Goal: Task Accomplishment & Management: Complete application form

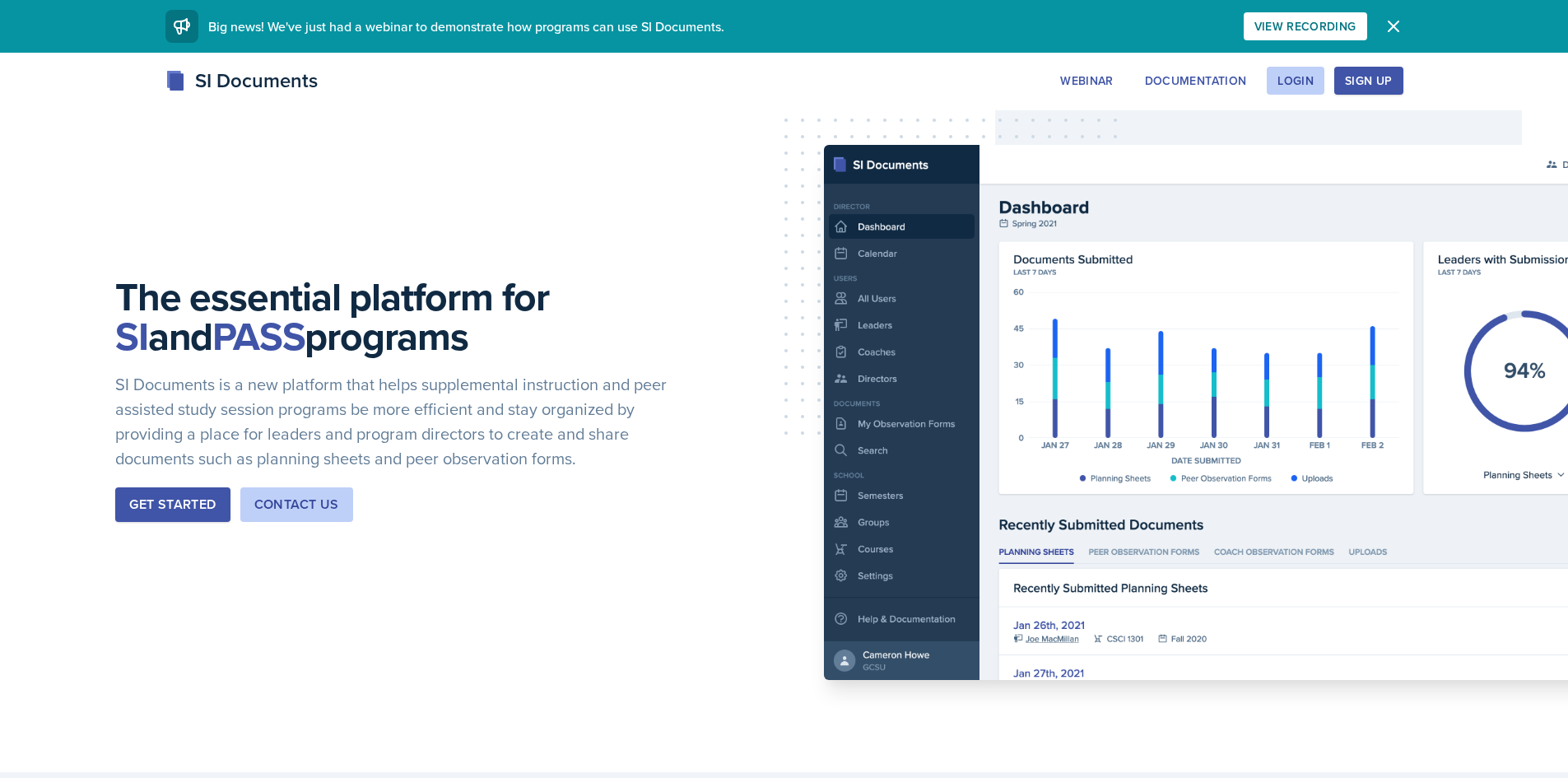
click at [1277, 95] on div "SI Documents Webinar Documentation Login Sign Up Sign Up Login Documentation We…" at bounding box center [784, 80] width 1264 height 30
click at [1293, 85] on div "Login" at bounding box center [1295, 81] width 36 height 13
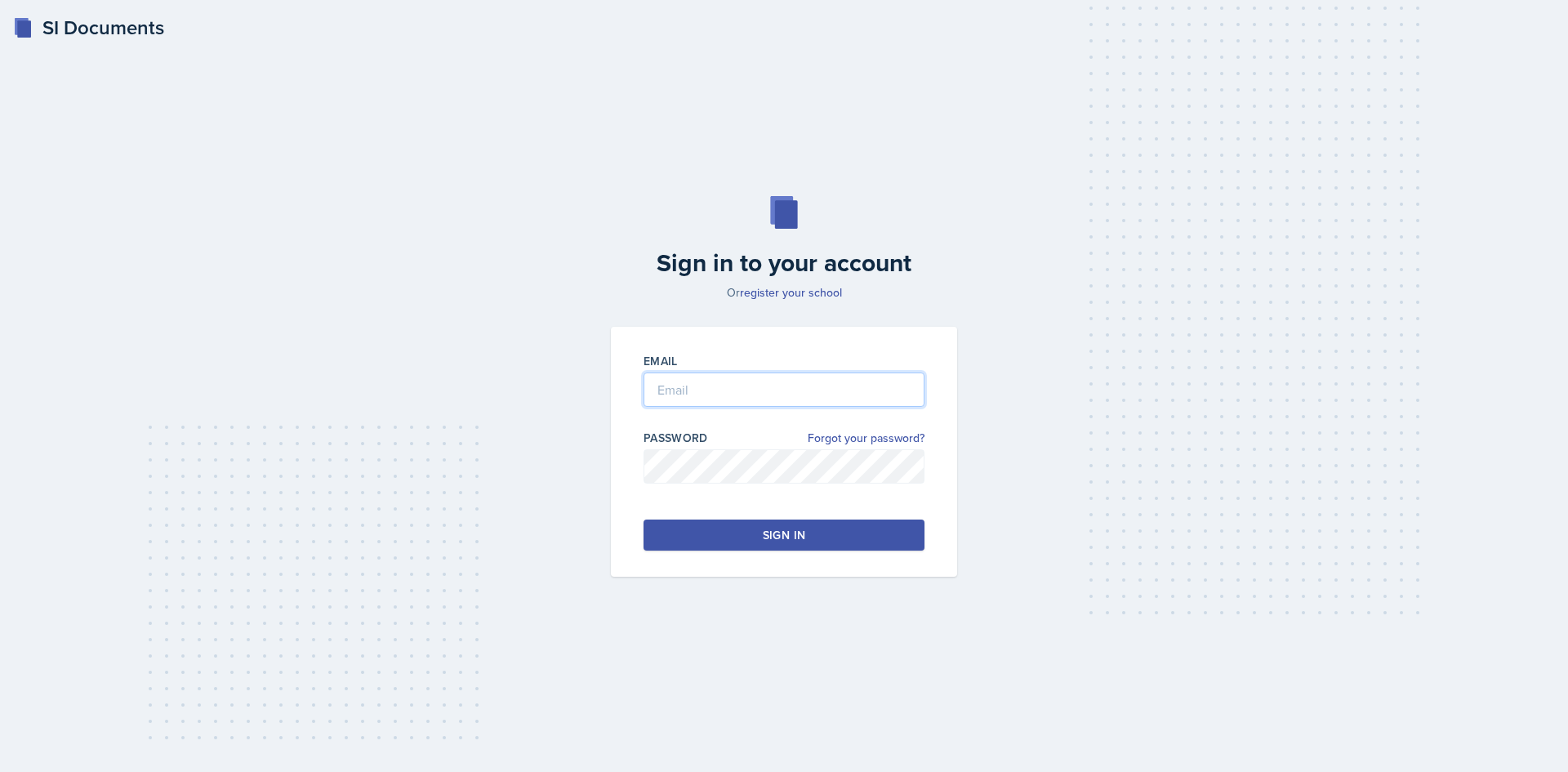
click at [704, 394] on input "email" at bounding box center [784, 390] width 281 height 34
type input "[EMAIL_ADDRESS][DOMAIN_NAME]"
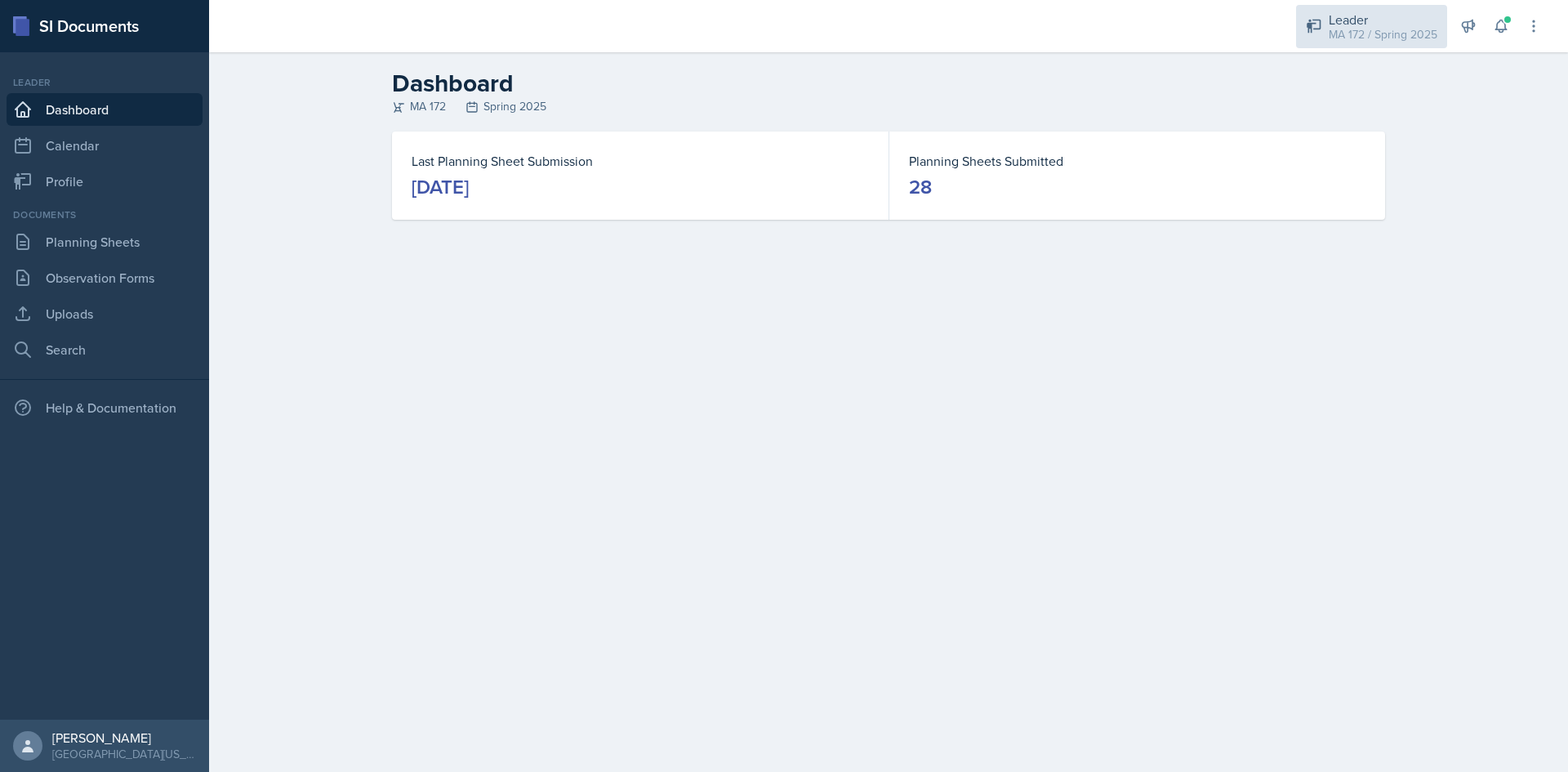
click at [1365, 32] on div "MA 172 / Spring 2025" at bounding box center [1382, 34] width 108 height 17
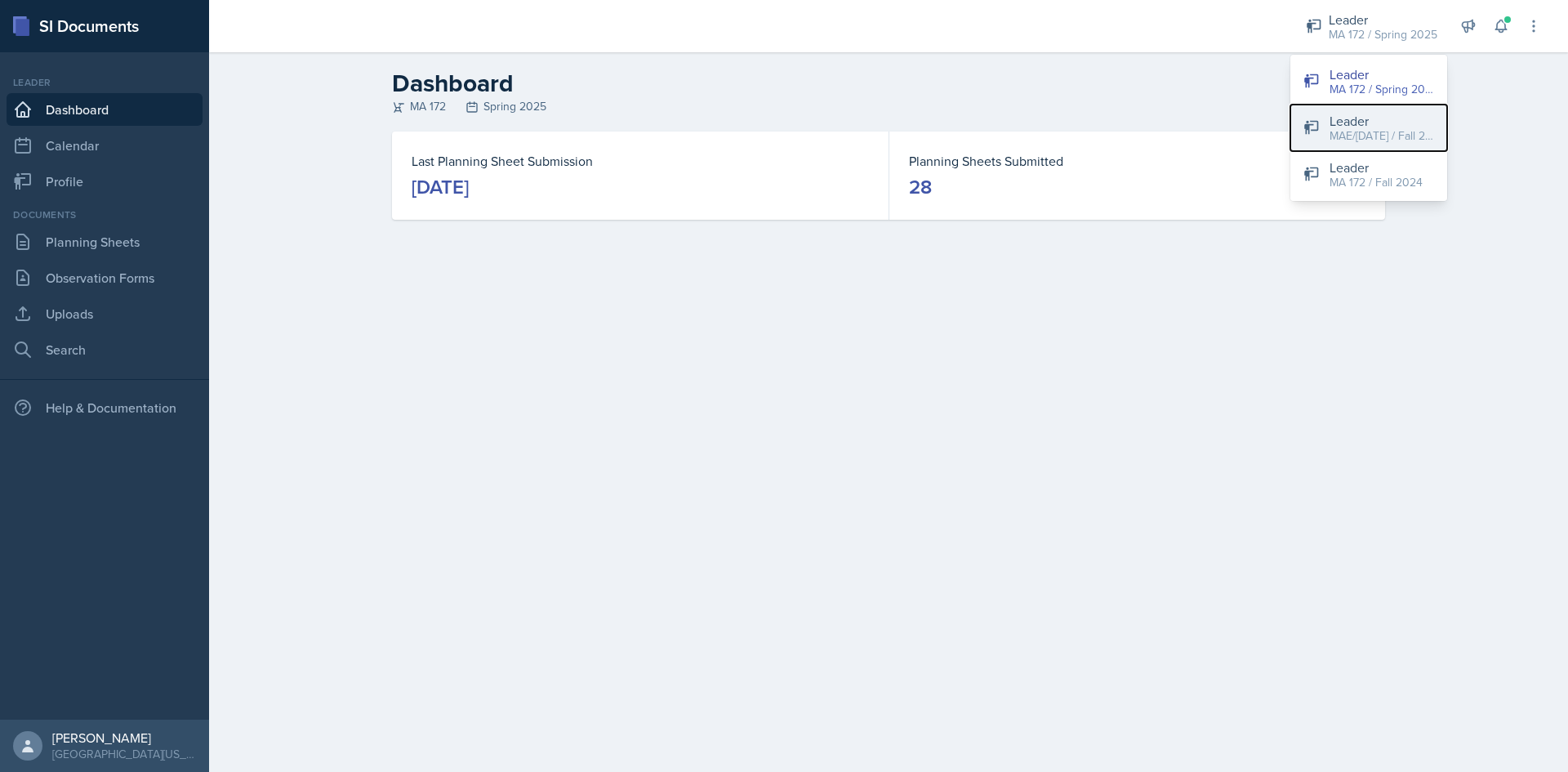
click at [1365, 133] on div "MAE/[DATE] / Fall 2025" at bounding box center [1381, 135] width 105 height 17
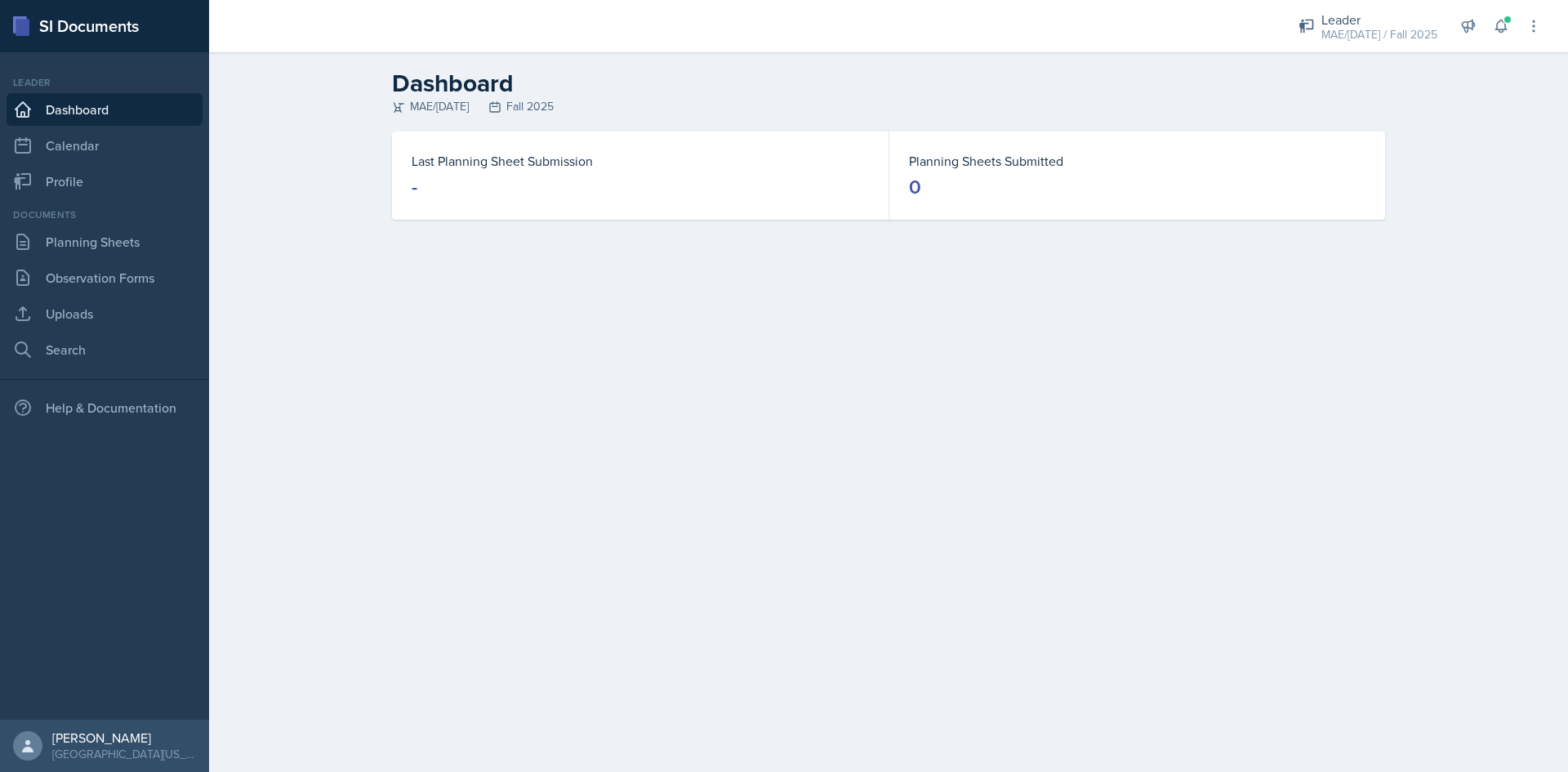
click at [101, 107] on link "Dashboard" at bounding box center [104, 109] width 196 height 32
click at [92, 253] on link "Planning Sheets" at bounding box center [104, 242] width 196 height 32
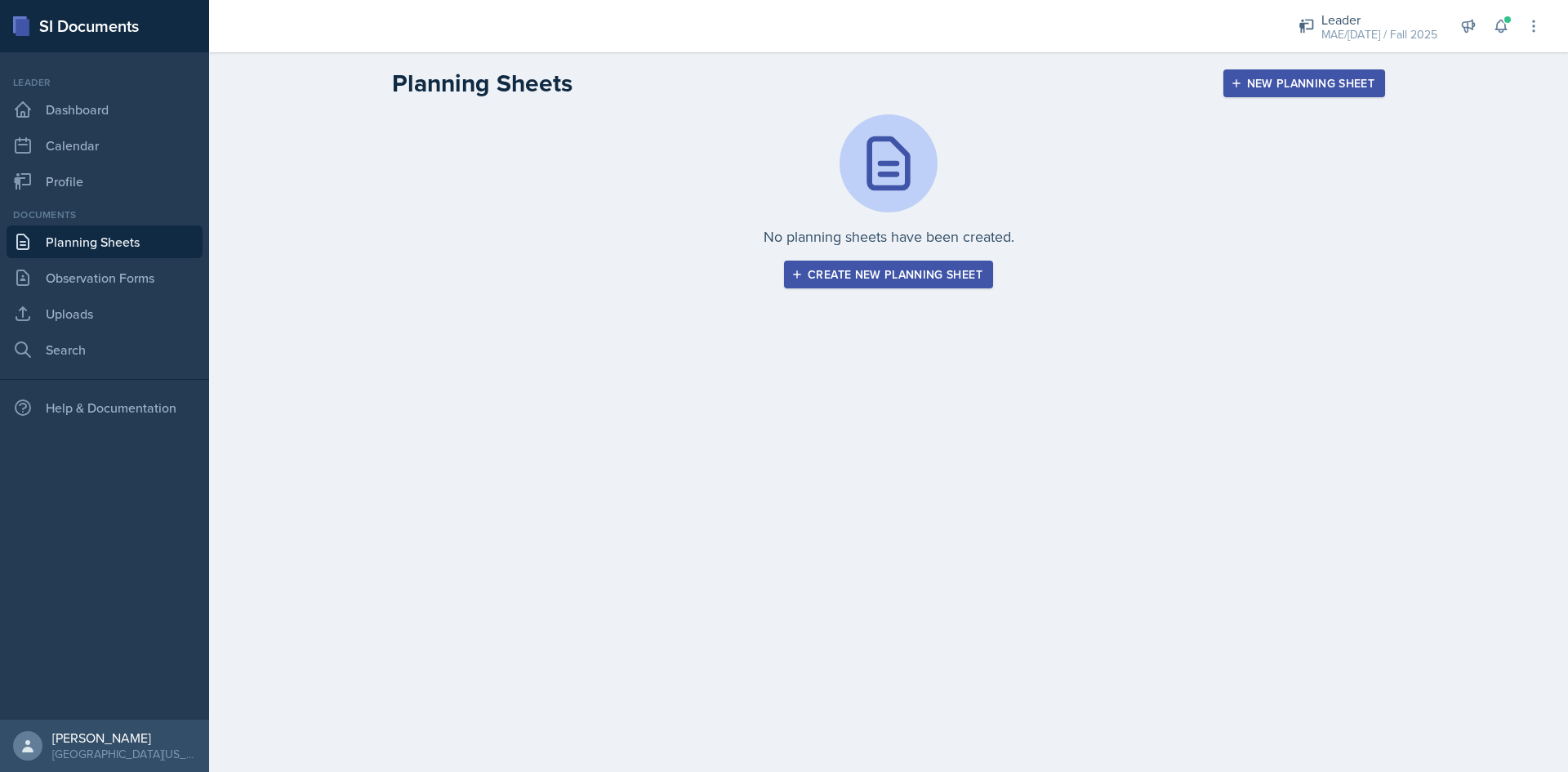
click at [793, 271] on icon "button" at bounding box center [797, 274] width 12 height 12
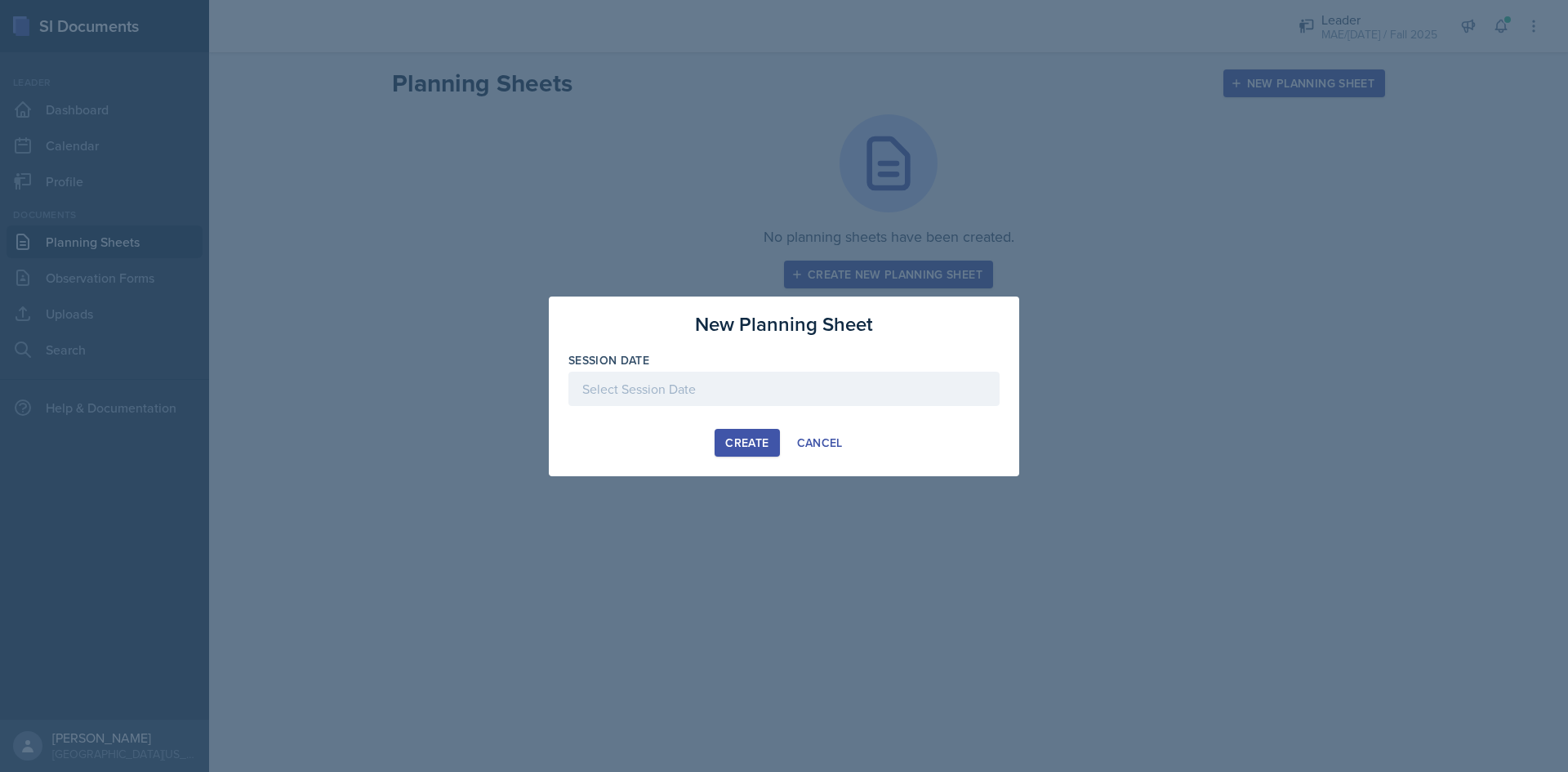
click at [646, 391] on div at bounding box center [784, 389] width 431 height 34
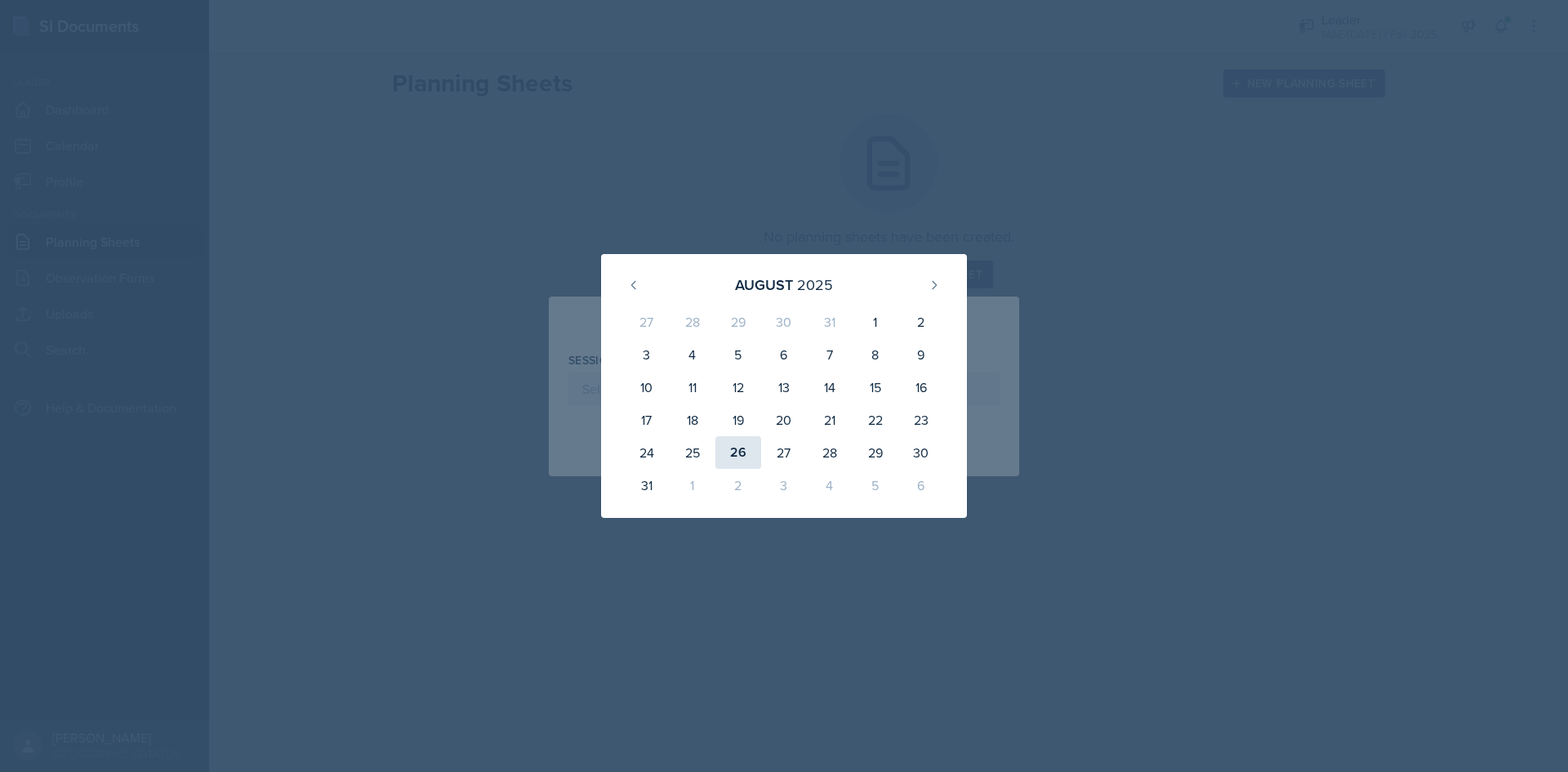
click at [738, 450] on div "26" at bounding box center [738, 453] width 46 height 32
type input "[DATE]"
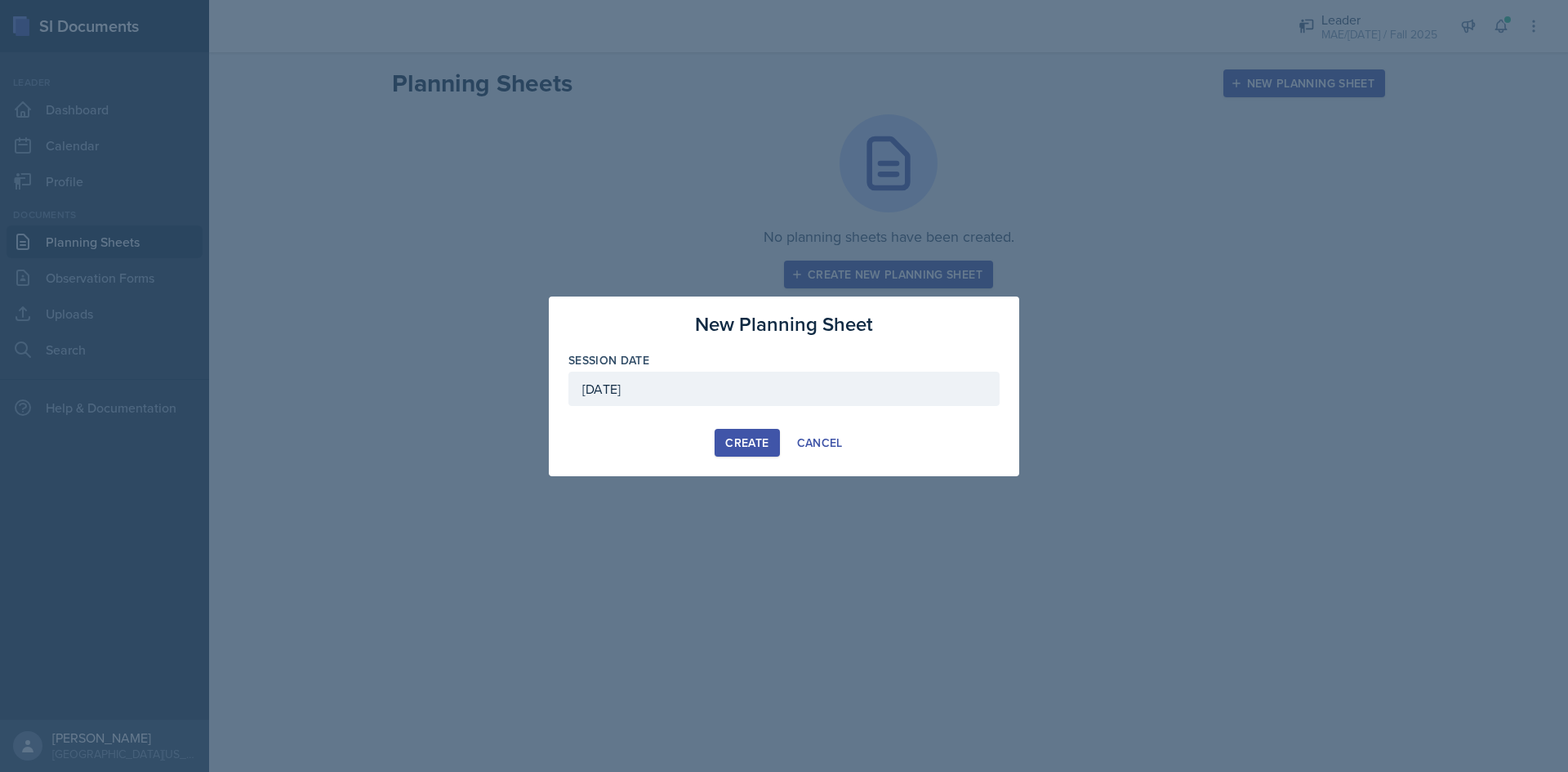
click at [738, 449] on div "Create" at bounding box center [747, 443] width 43 height 13
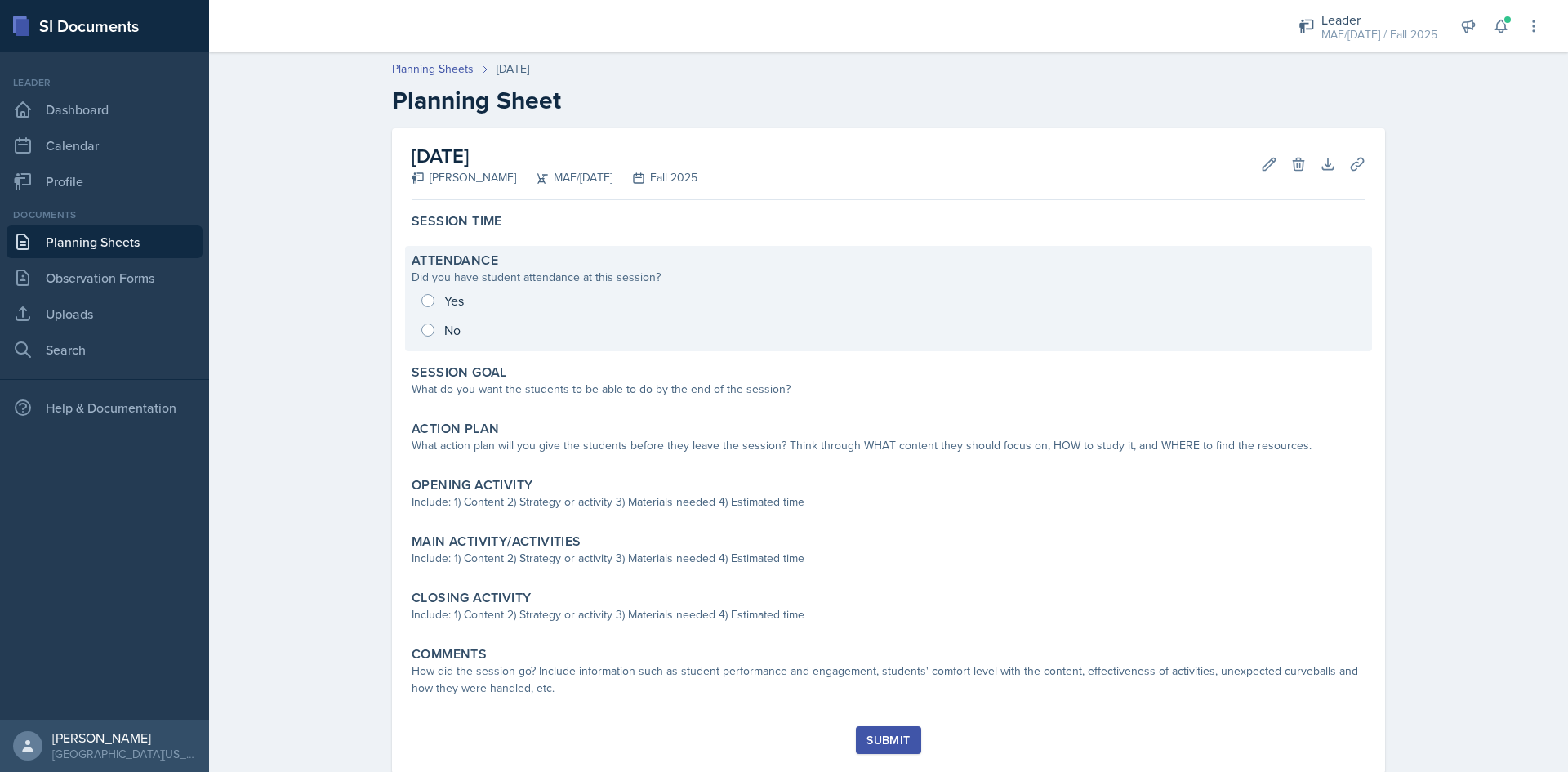
click at [436, 291] on div "Yes No" at bounding box center [888, 315] width 954 height 59
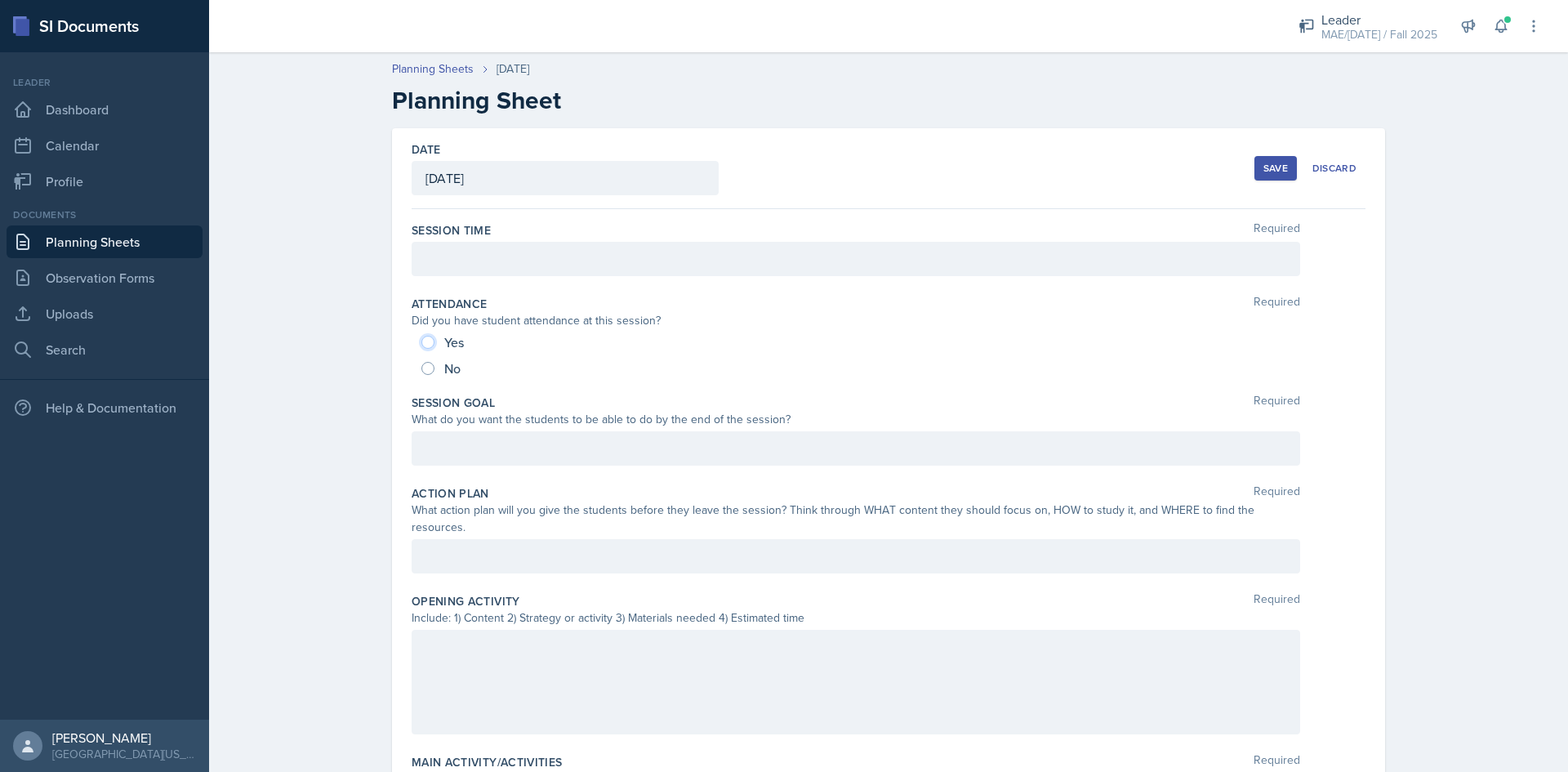
click at [427, 337] on input "Yes" at bounding box center [427, 342] width 13 height 13
radio input "true"
click at [426, 269] on div at bounding box center [855, 259] width 888 height 34
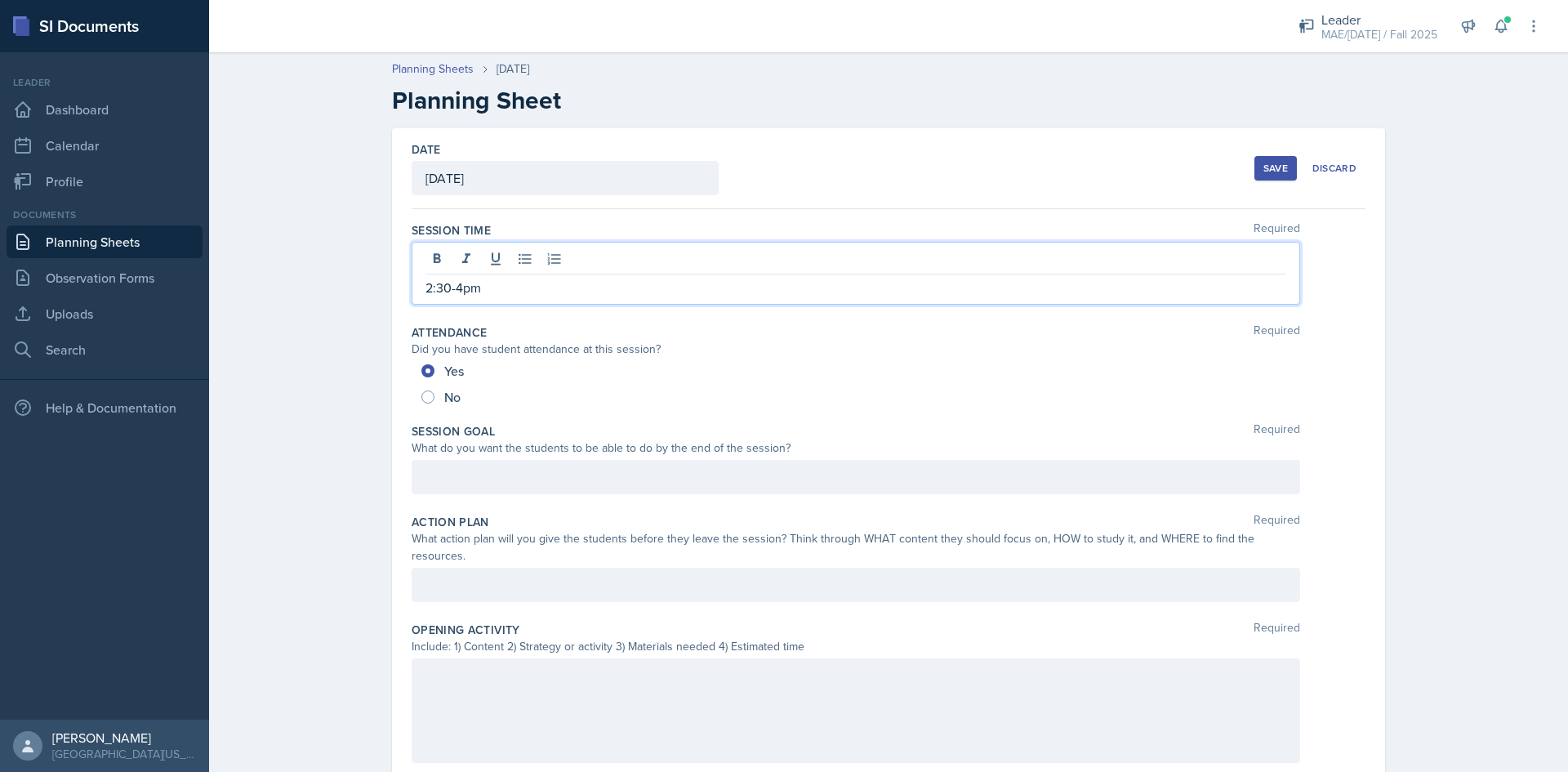
click at [500, 470] on div at bounding box center [855, 477] width 888 height 34
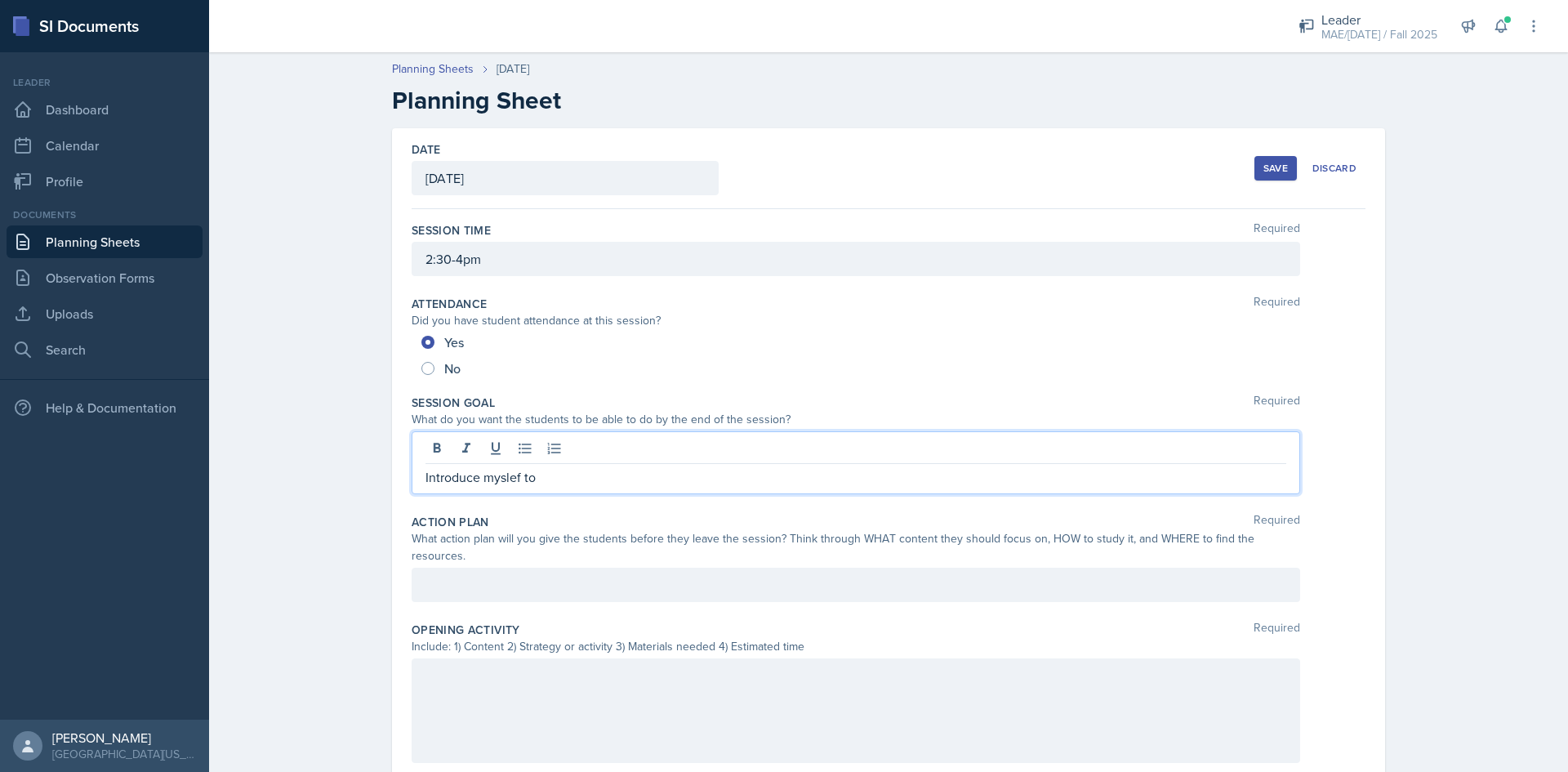
click at [485, 482] on p "Introduce myslef to" at bounding box center [856, 477] width 860 height 20
click at [502, 480] on p "Introduce myslef to" at bounding box center [856, 477] width 860 height 20
drag, startPoint x: 513, startPoint y: 479, endPoint x: 499, endPoint y: 478, distance: 14.0
click at [499, 478] on p "Introduce myslef to" at bounding box center [856, 477] width 860 height 20
click at [679, 449] on div at bounding box center [856, 450] width 860 height 27
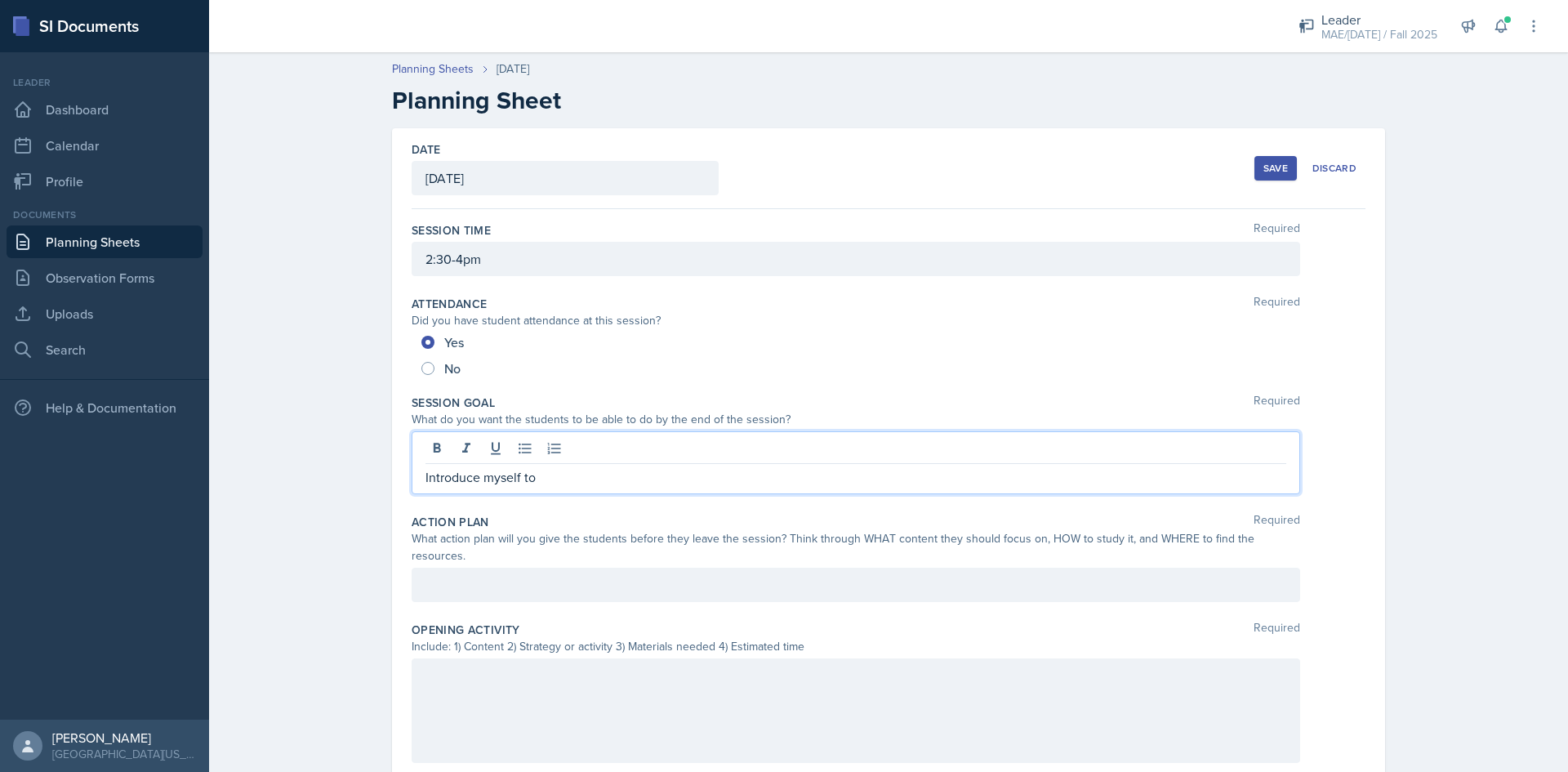
click at [638, 470] on p "Introduce myself to" at bounding box center [856, 477] width 860 height 20
click at [583, 583] on div at bounding box center [855, 584] width 888 height 34
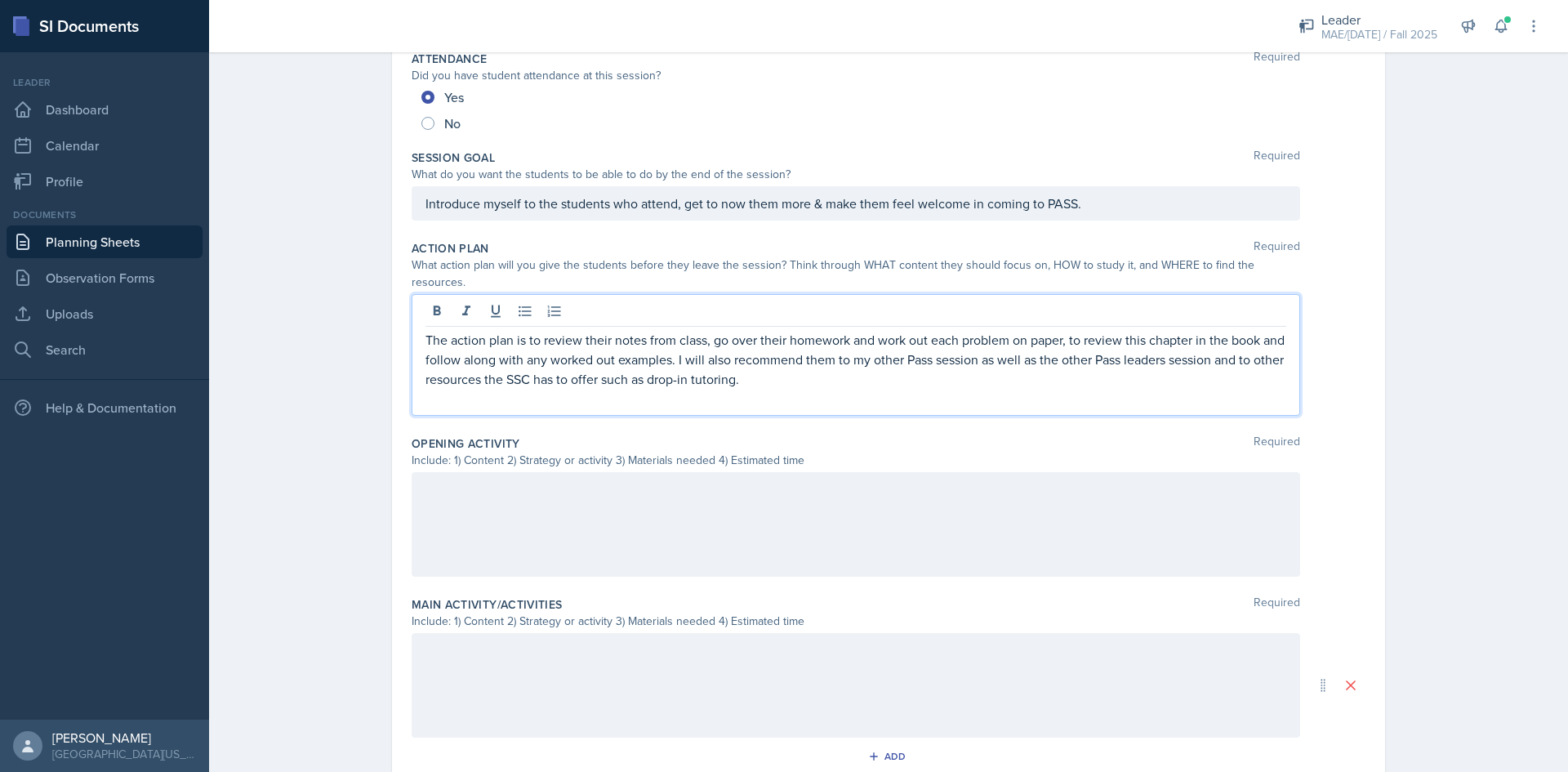
click at [454, 501] on div at bounding box center [855, 524] width 888 height 105
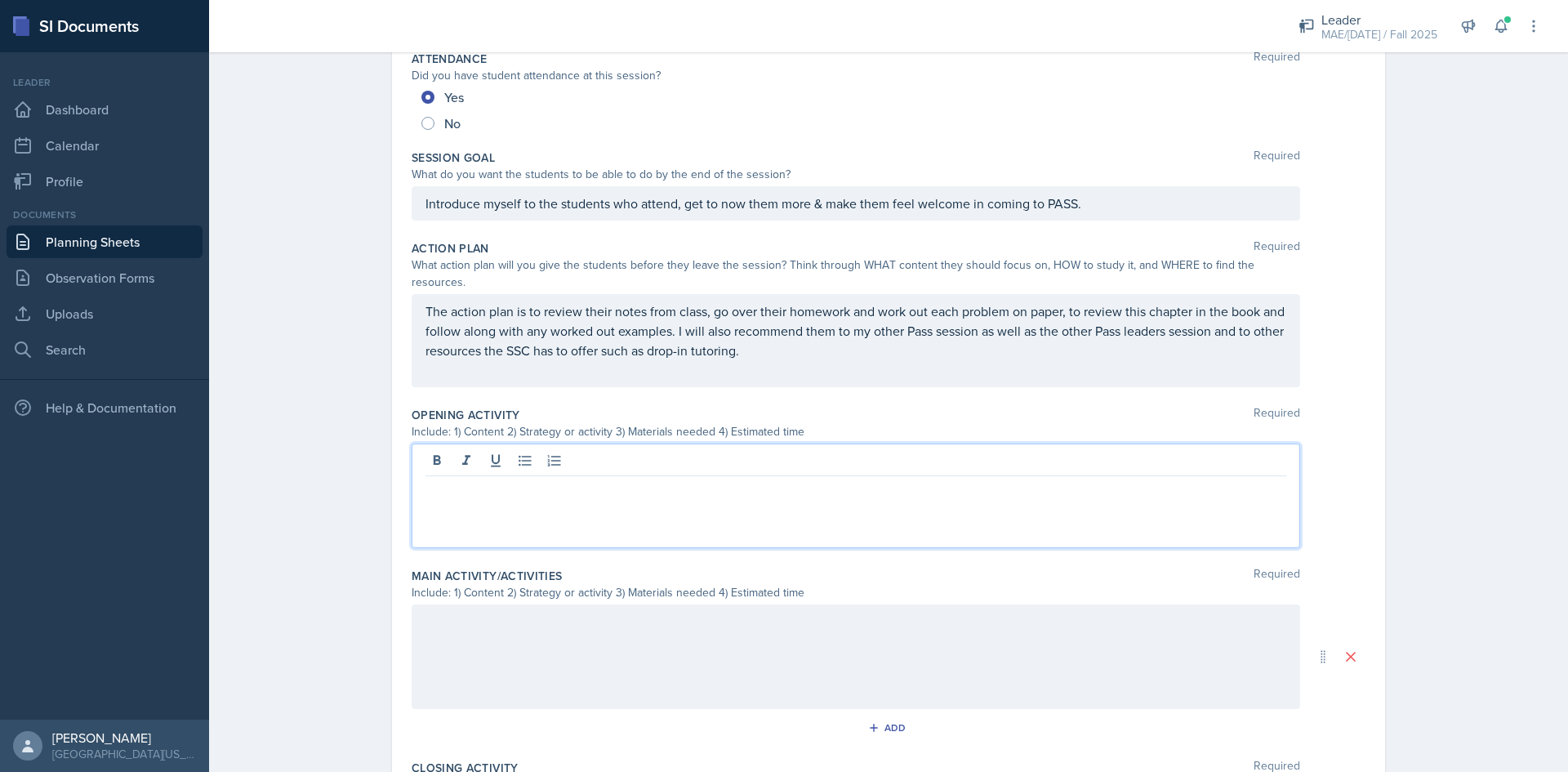
scroll to position [273, 0]
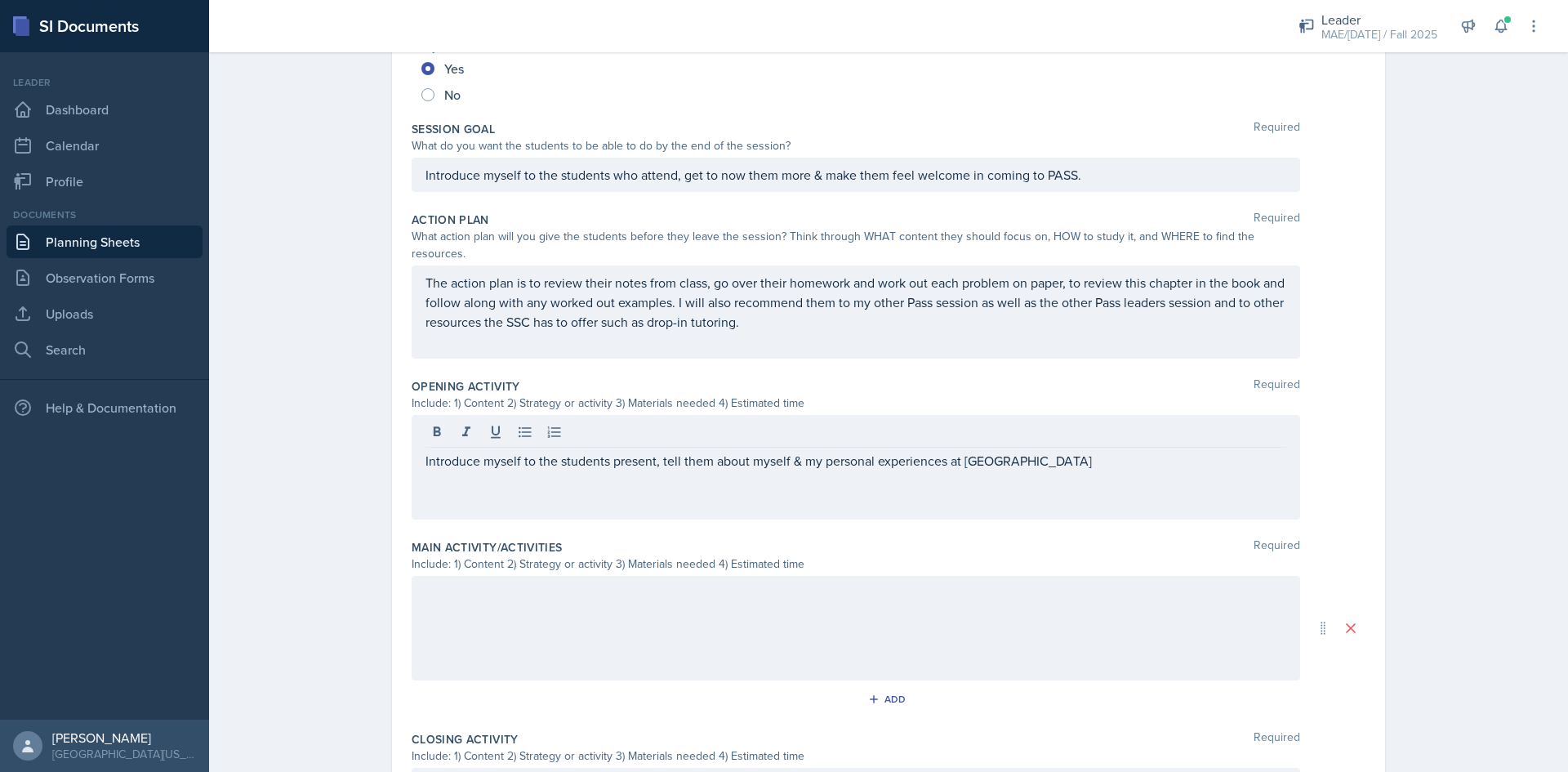
click at [1009, 451] on p "Introduce myself to the students present, tell them about myself & my personal …" at bounding box center [856, 461] width 860 height 20
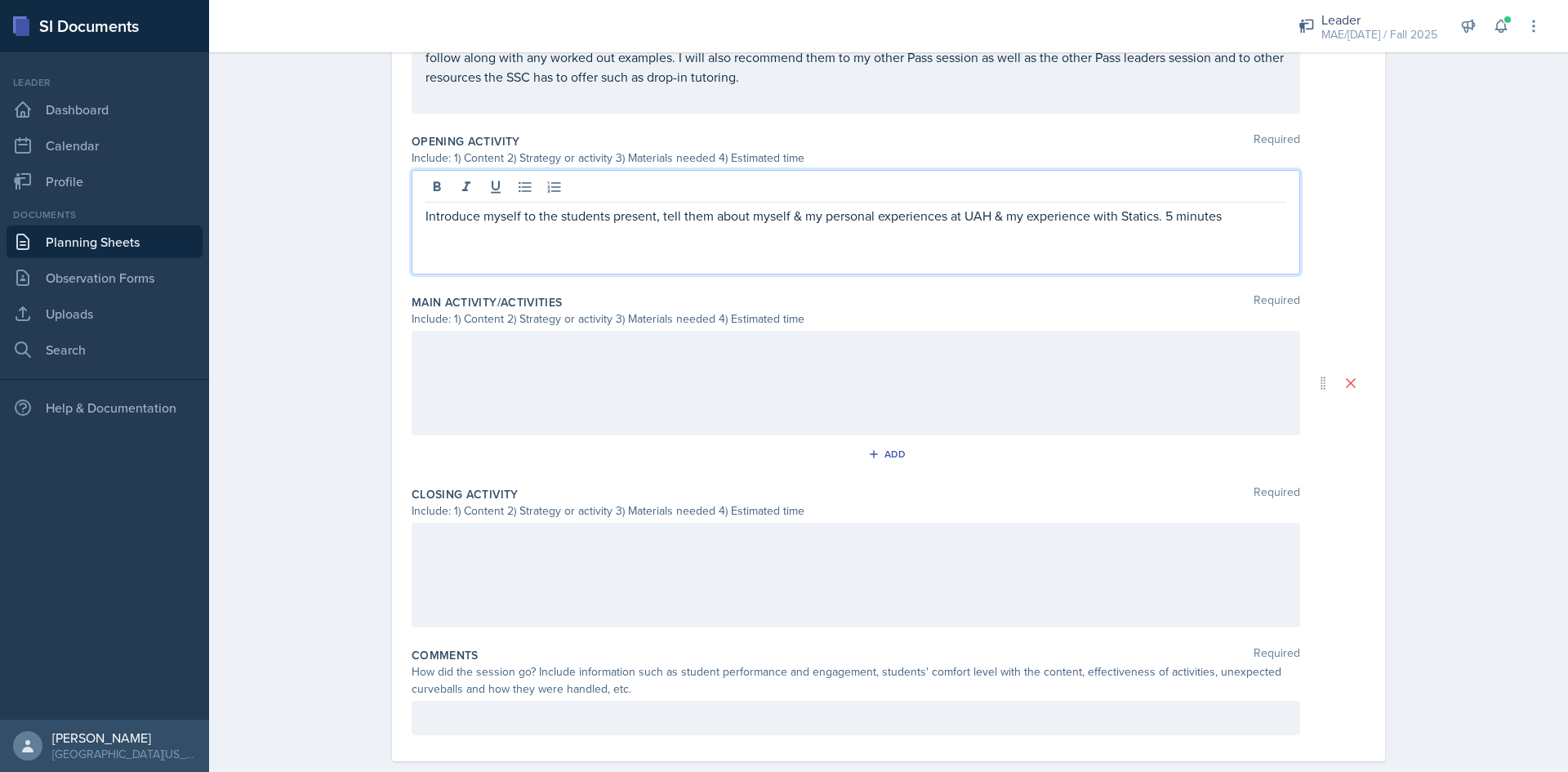
scroll to position [530, 0]
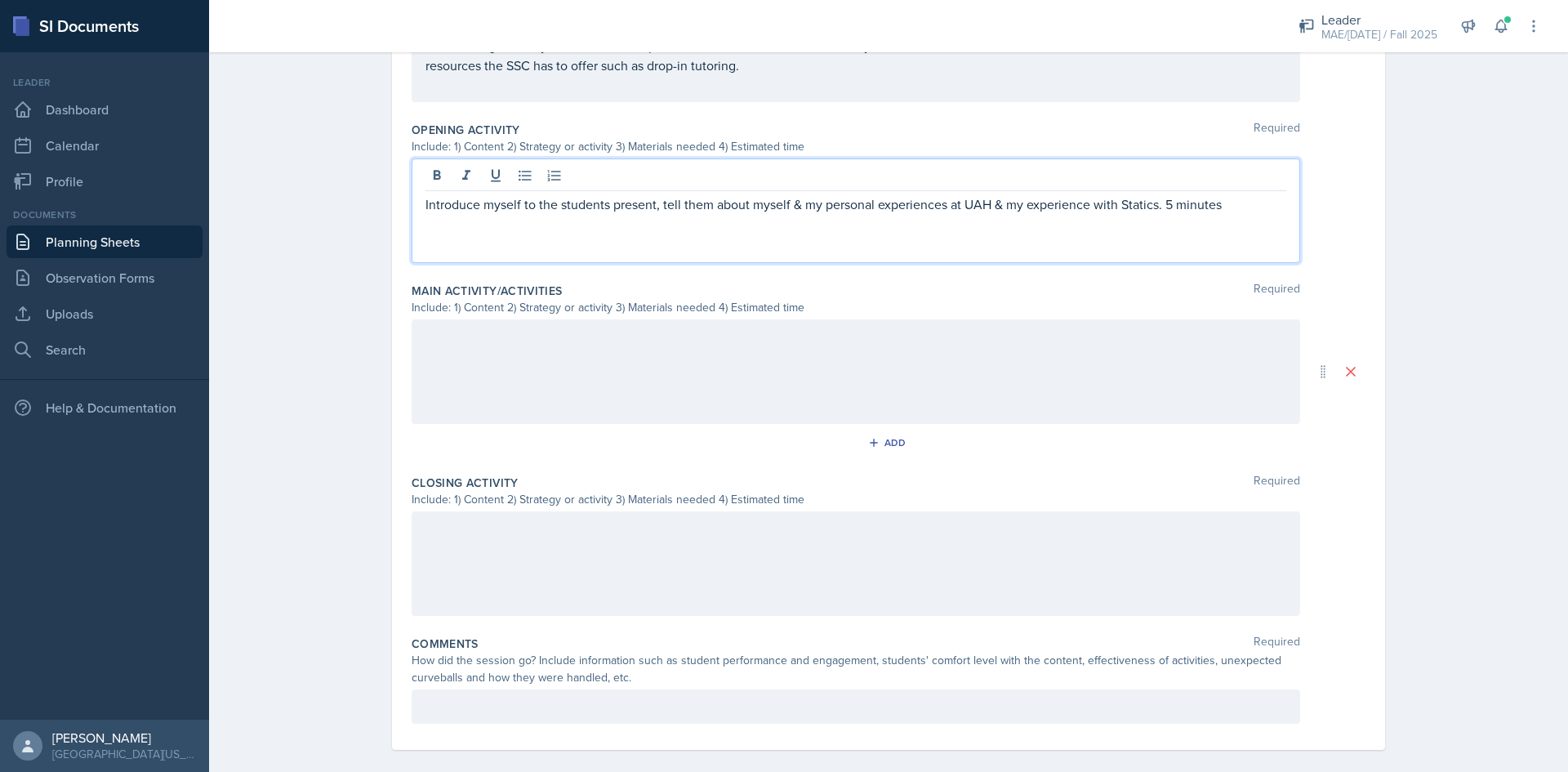
click at [448, 333] on div at bounding box center [855, 372] width 888 height 105
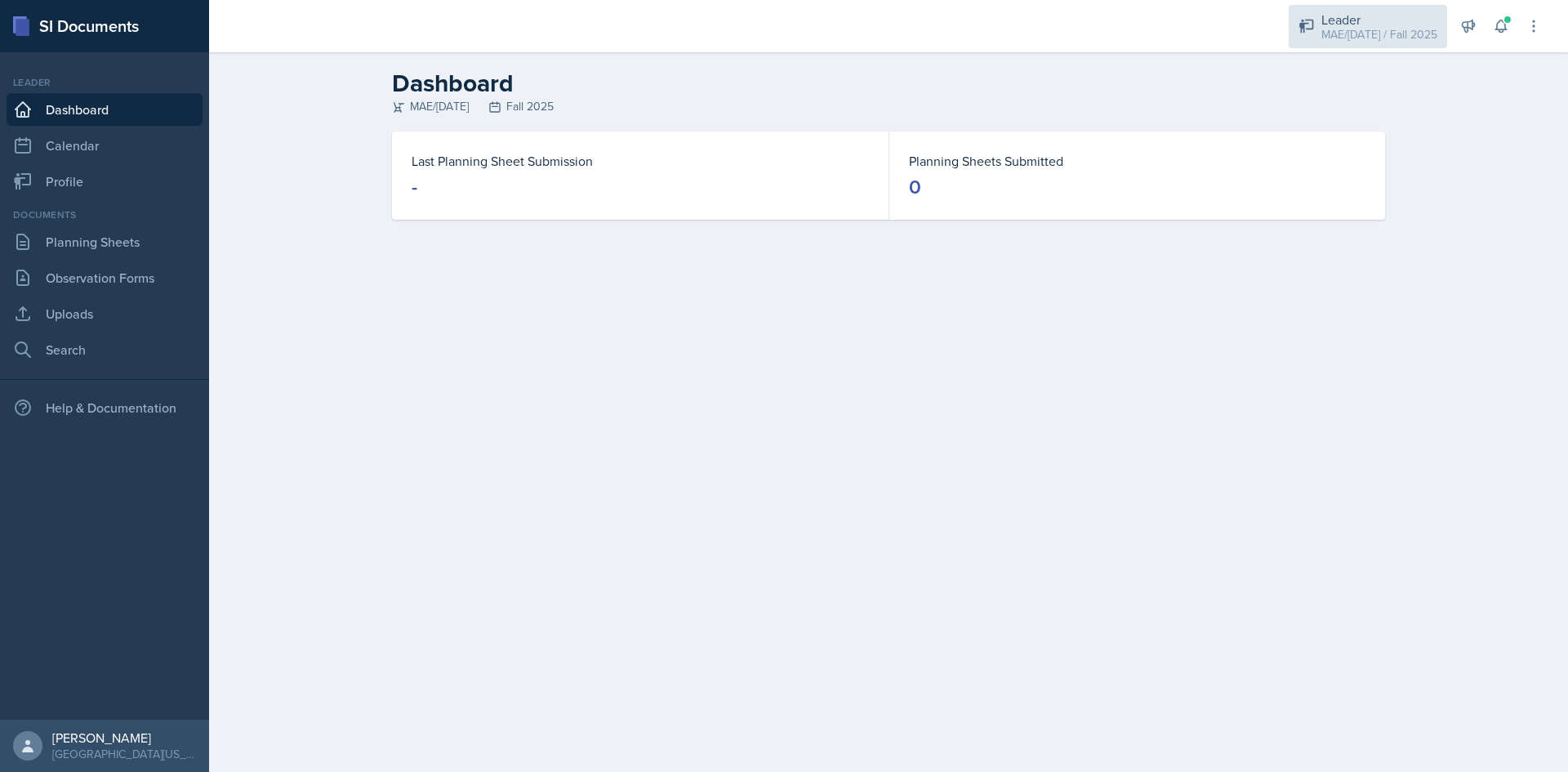
click at [1326, 27] on div "MAE/[DATE] / Fall 2025" at bounding box center [1379, 34] width 116 height 17
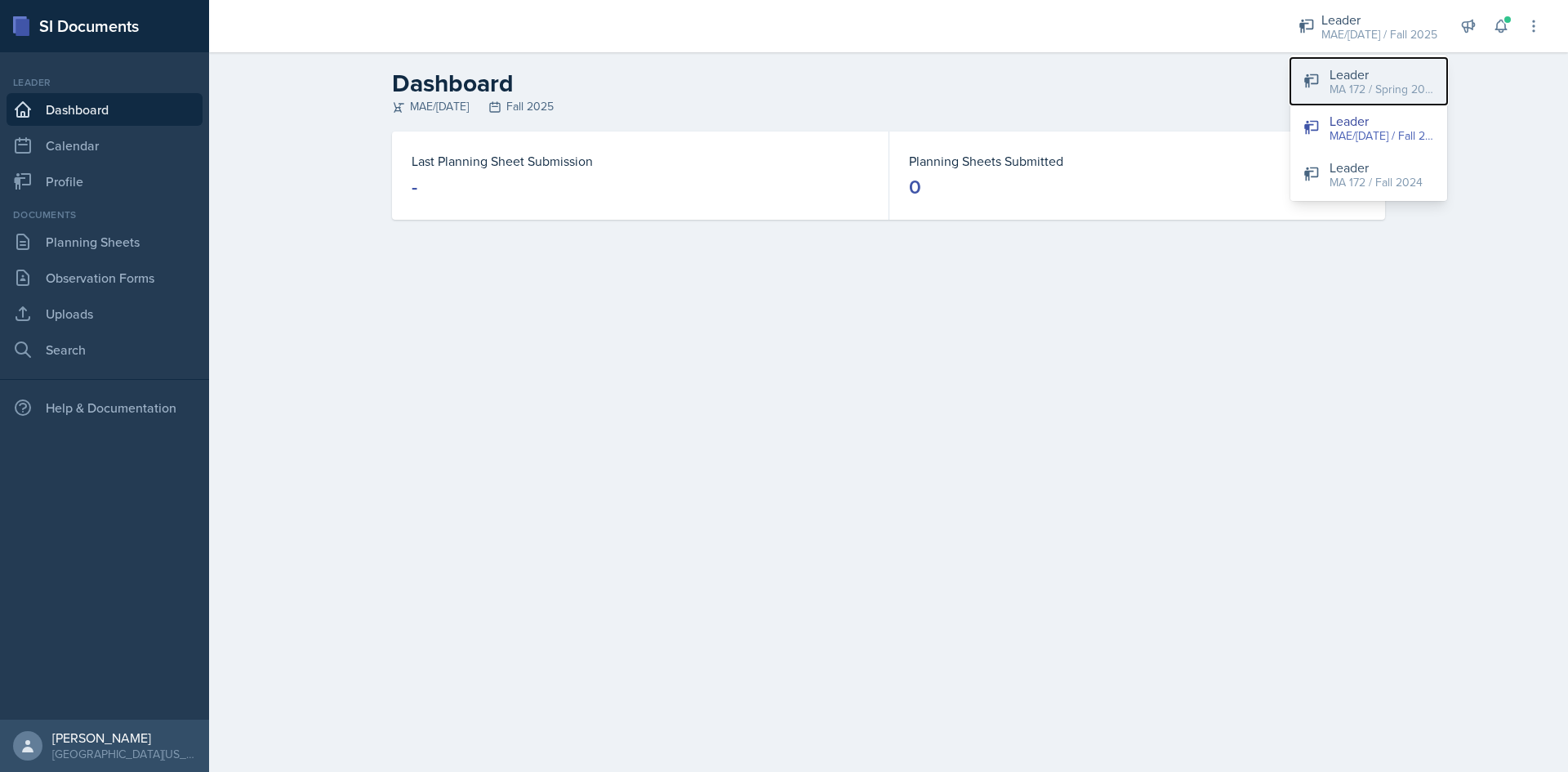
click at [1337, 93] on div "MA 172 / Spring 2025" at bounding box center [1381, 89] width 105 height 17
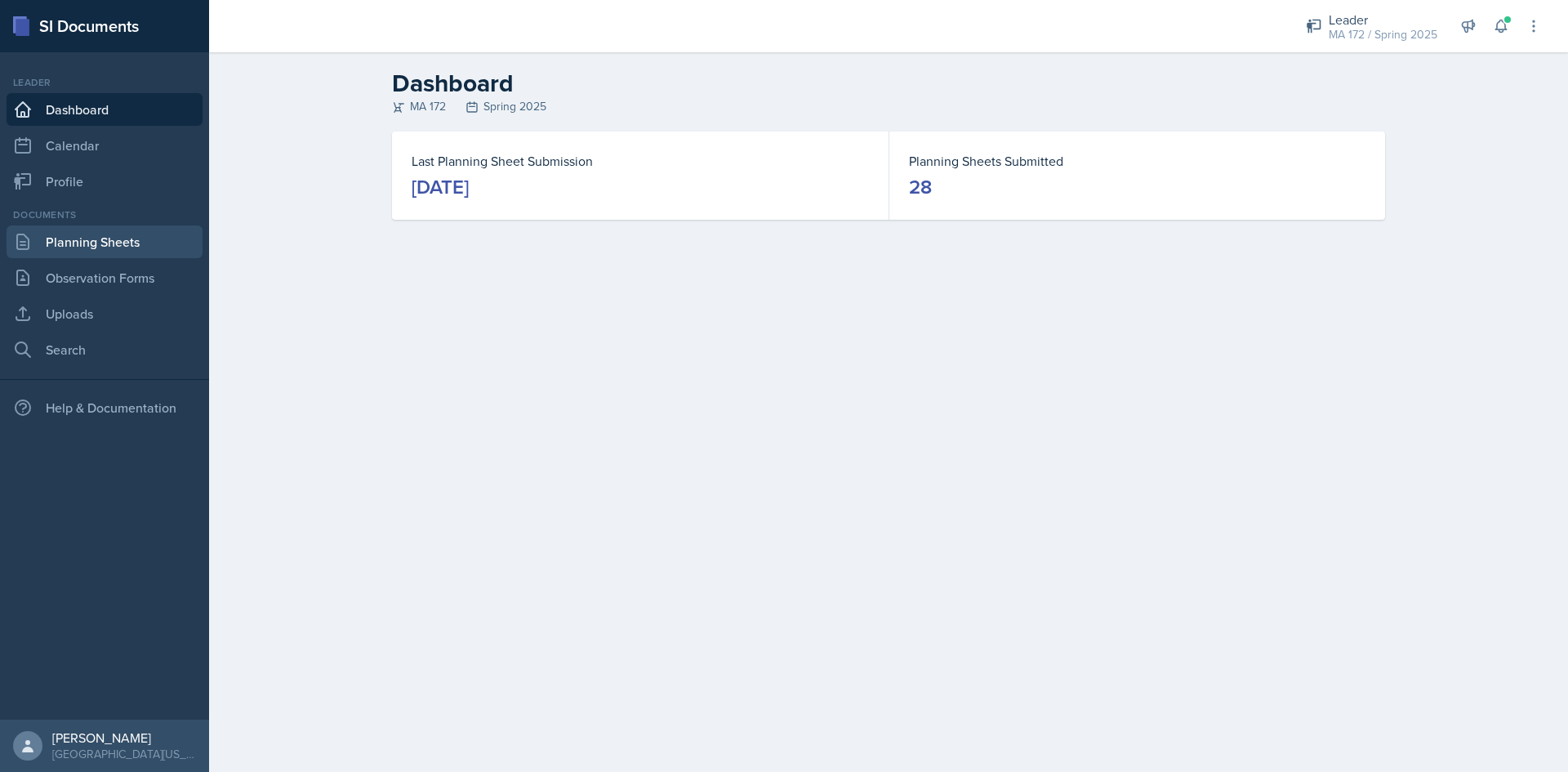
click at [108, 246] on link "Planning Sheets" at bounding box center [104, 242] width 196 height 32
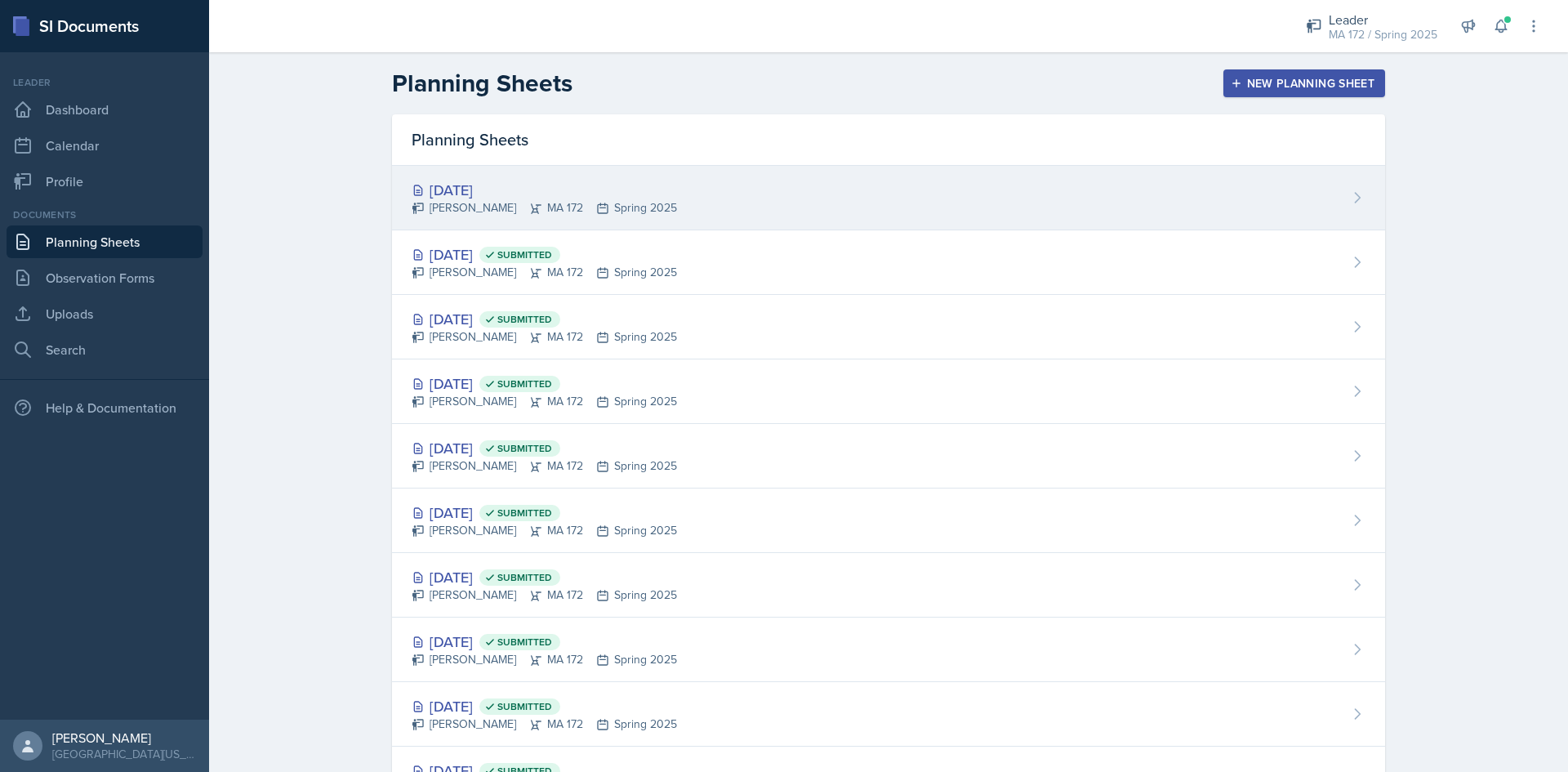
click at [532, 199] on div "Bram O'Neil MA 172 Spring 2025" at bounding box center [544, 207] width 265 height 17
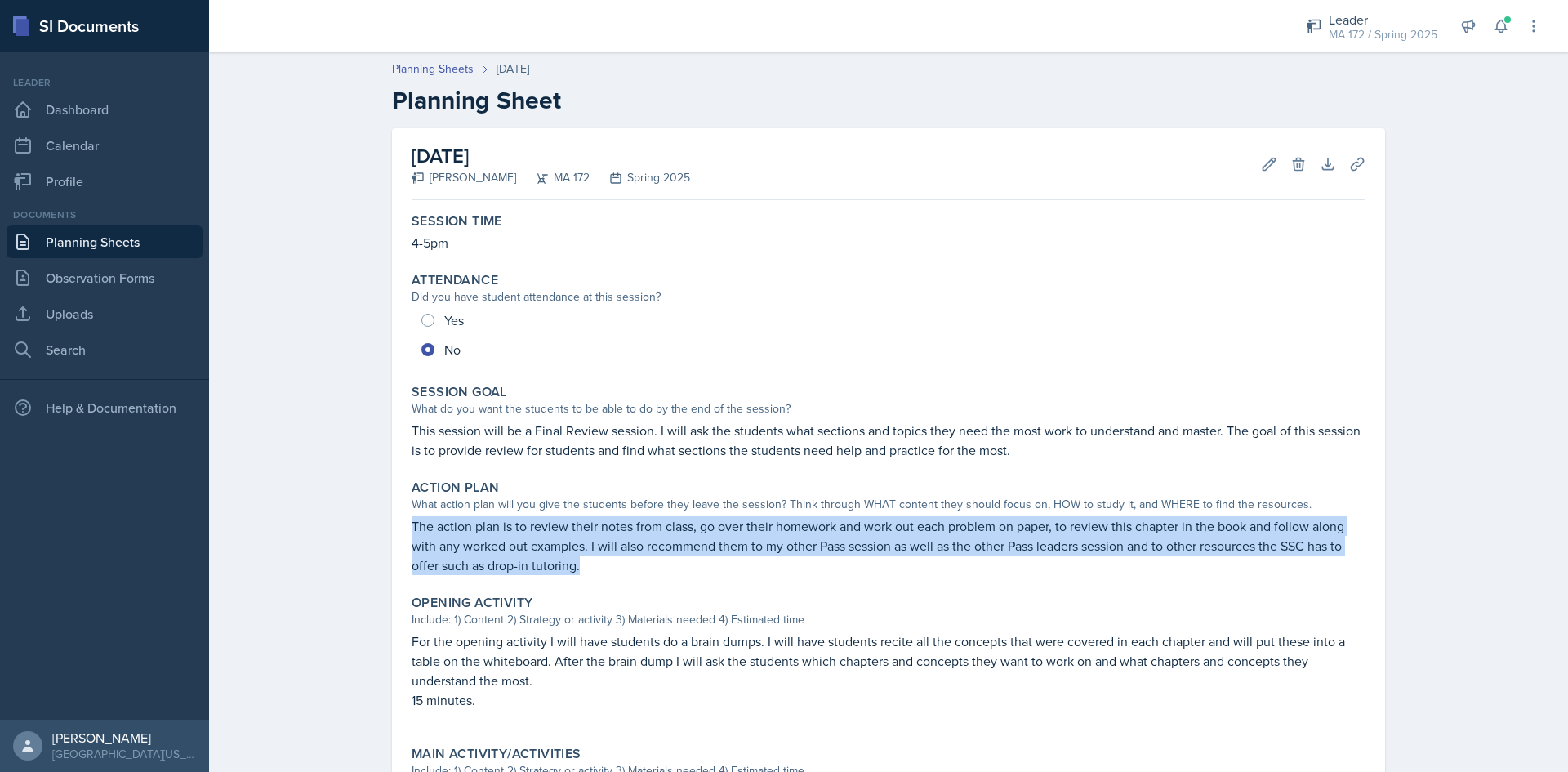
drag, startPoint x: 583, startPoint y: 574, endPoint x: 397, endPoint y: 523, distance: 192.9
click at [397, 523] on div "April 24th, 2025 Bram O'Neil MA 172 Spring 2025 Edit Delete Download Uploads Au…" at bounding box center [888, 632] width 993 height 1008
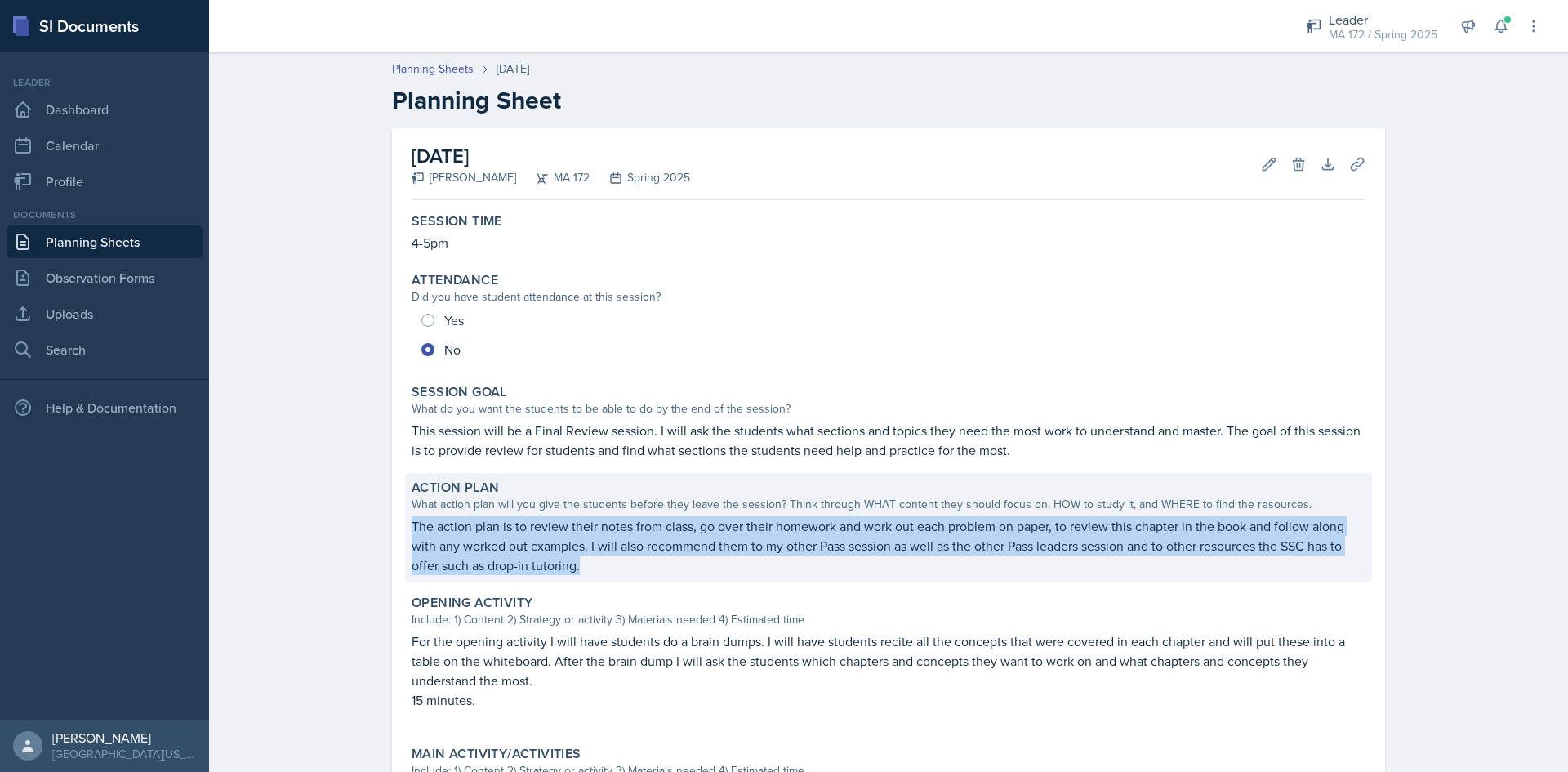
copy p "The action plan is to review their notes from class, go over their homework and…"
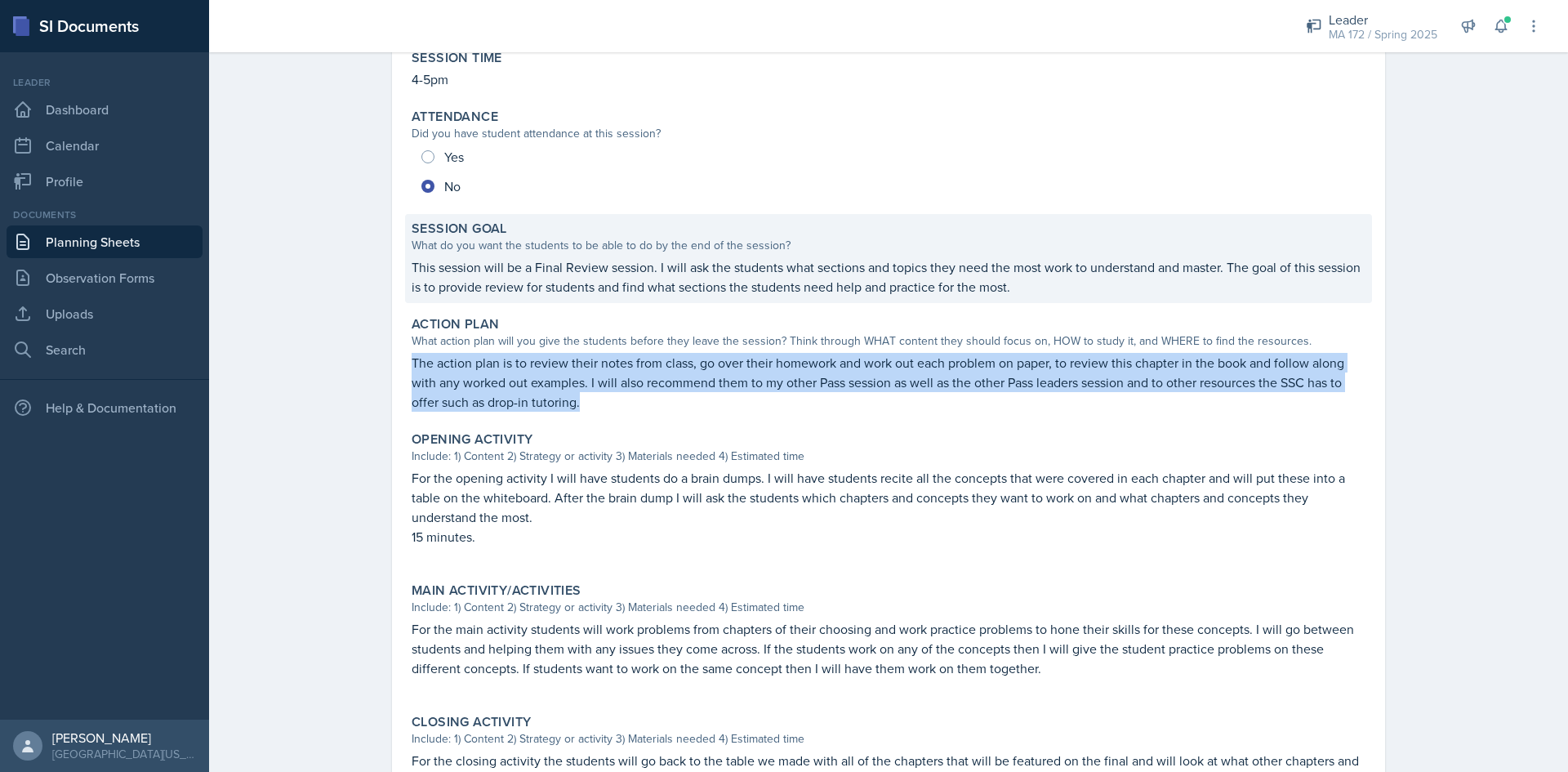
scroll to position [326, 0]
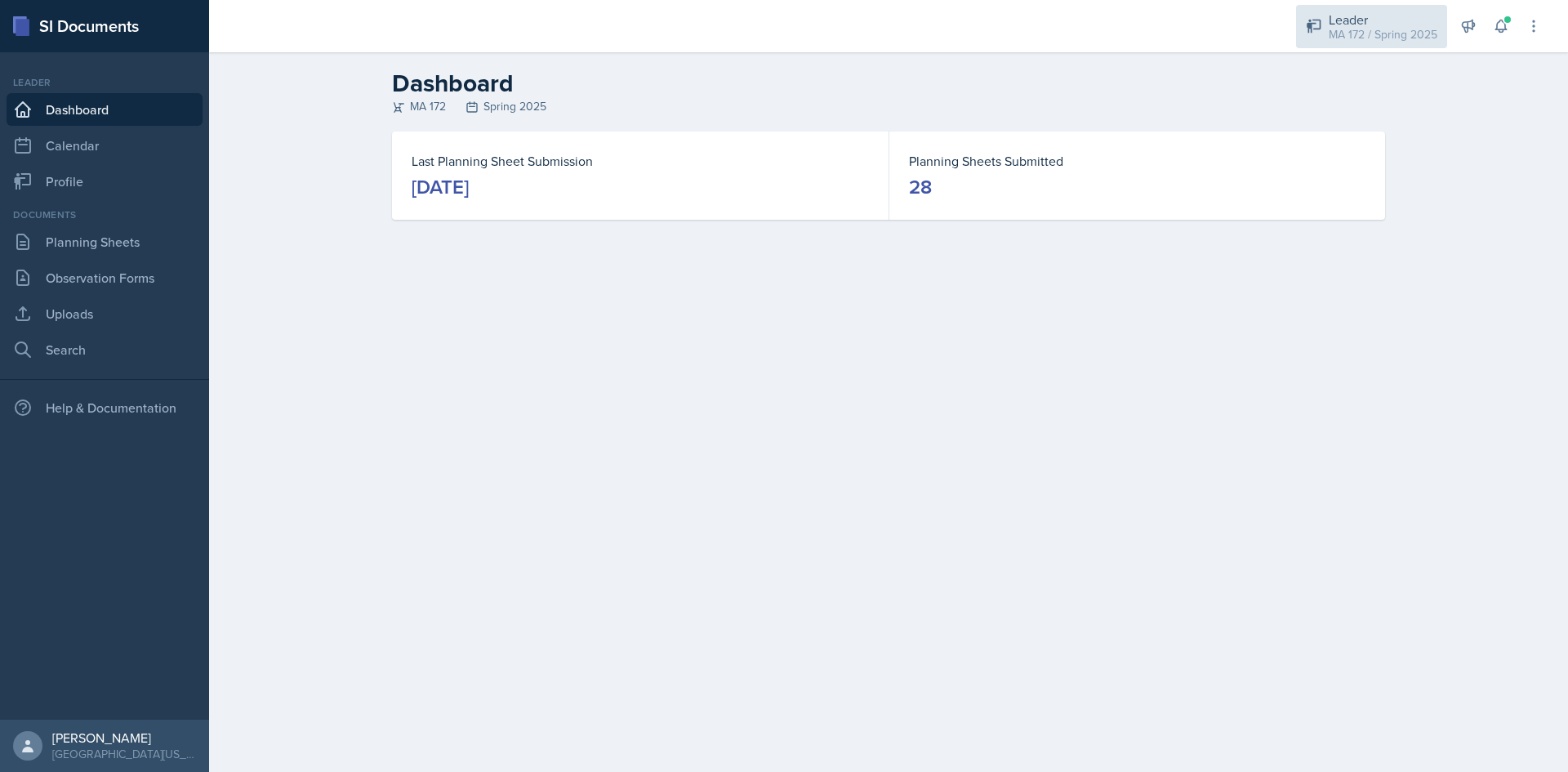
click at [1319, 31] on icon at bounding box center [1314, 26] width 16 height 16
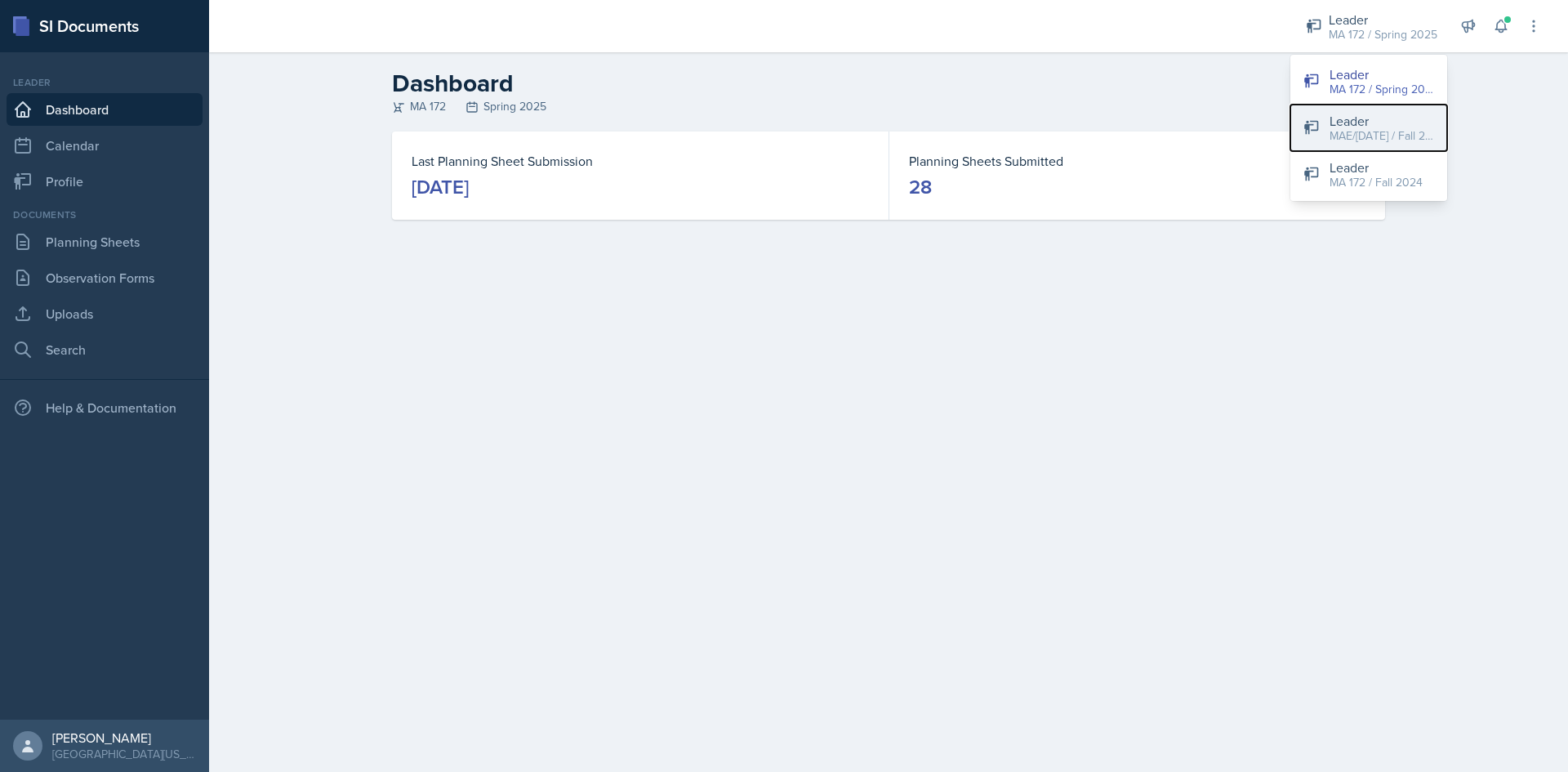
click at [1302, 139] on button "Leader MAE/[DATE] / Fall 2025" at bounding box center [1369, 128] width 157 height 47
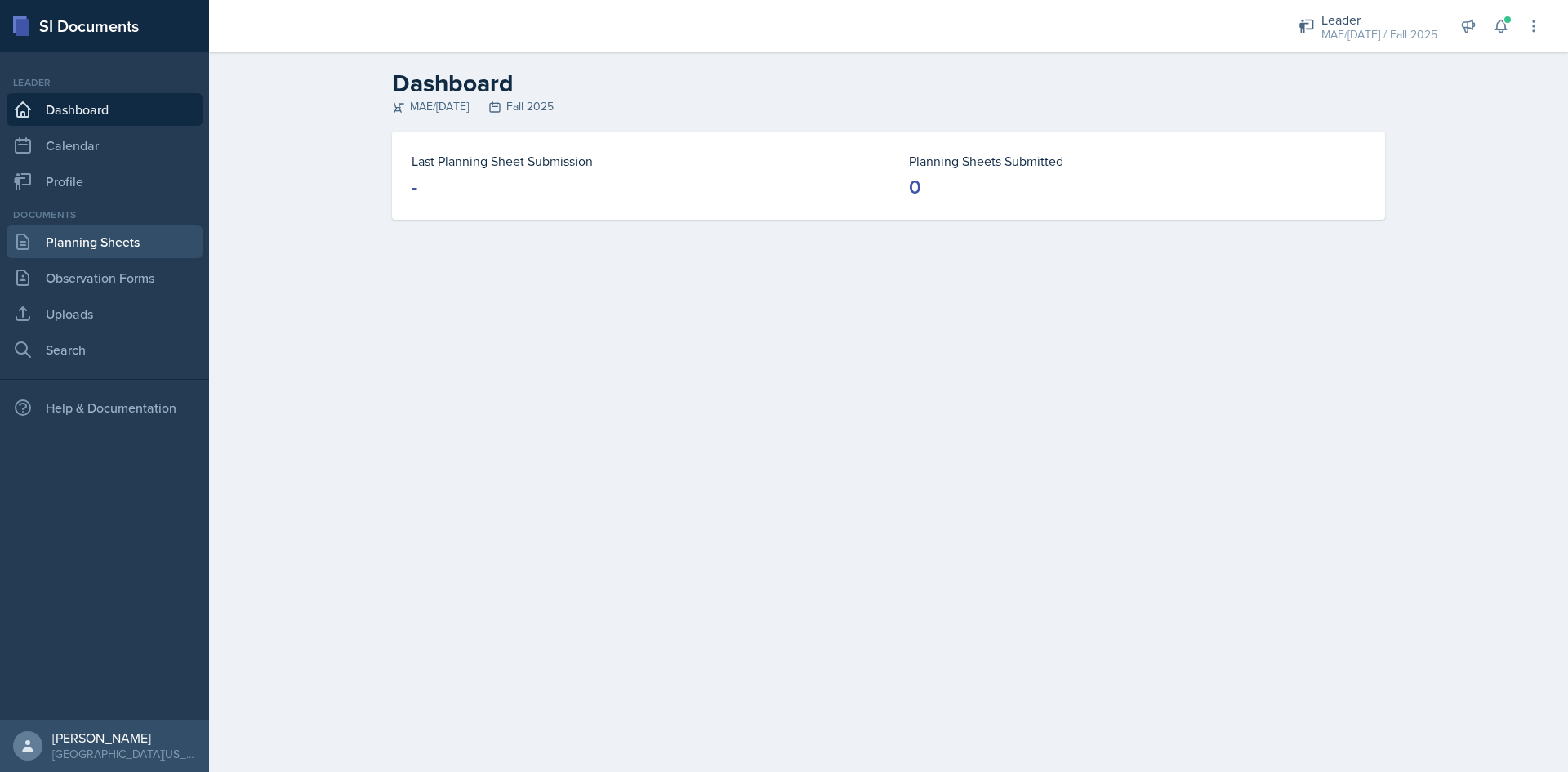
click at [120, 246] on link "Planning Sheets" at bounding box center [104, 242] width 196 height 32
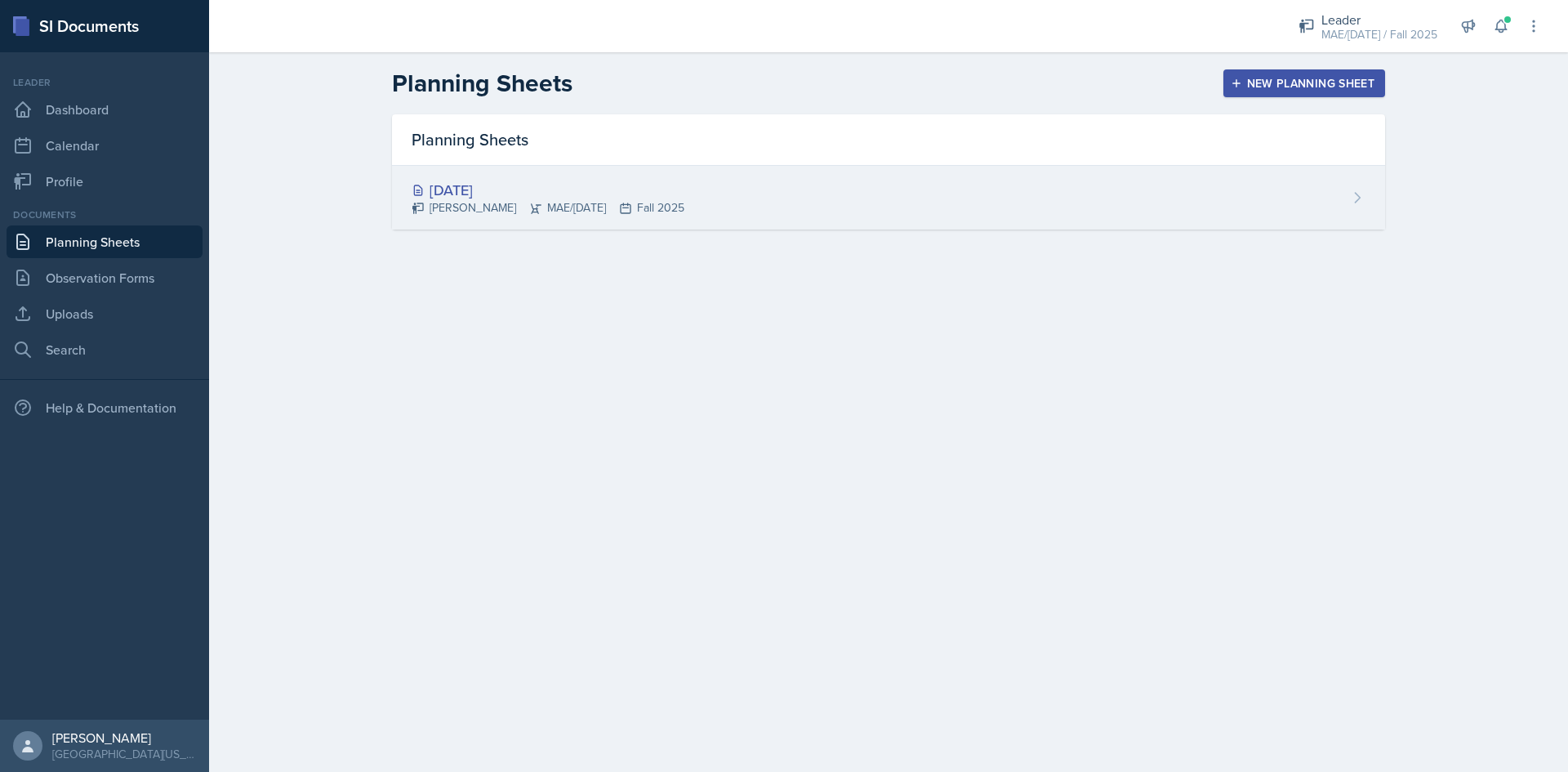
click at [546, 197] on div "[DATE]" at bounding box center [547, 189] width 272 height 22
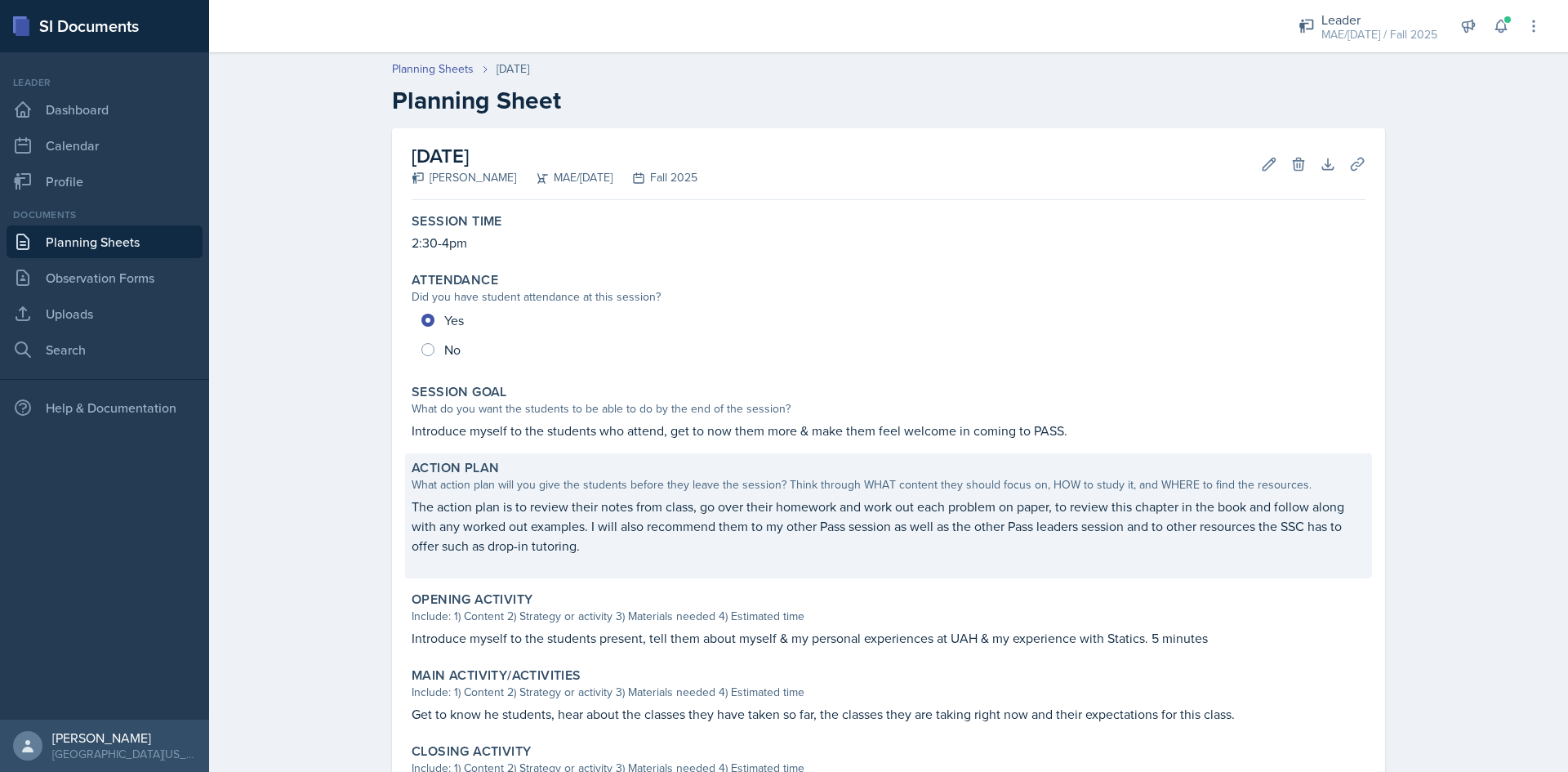
scroll to position [195, 0]
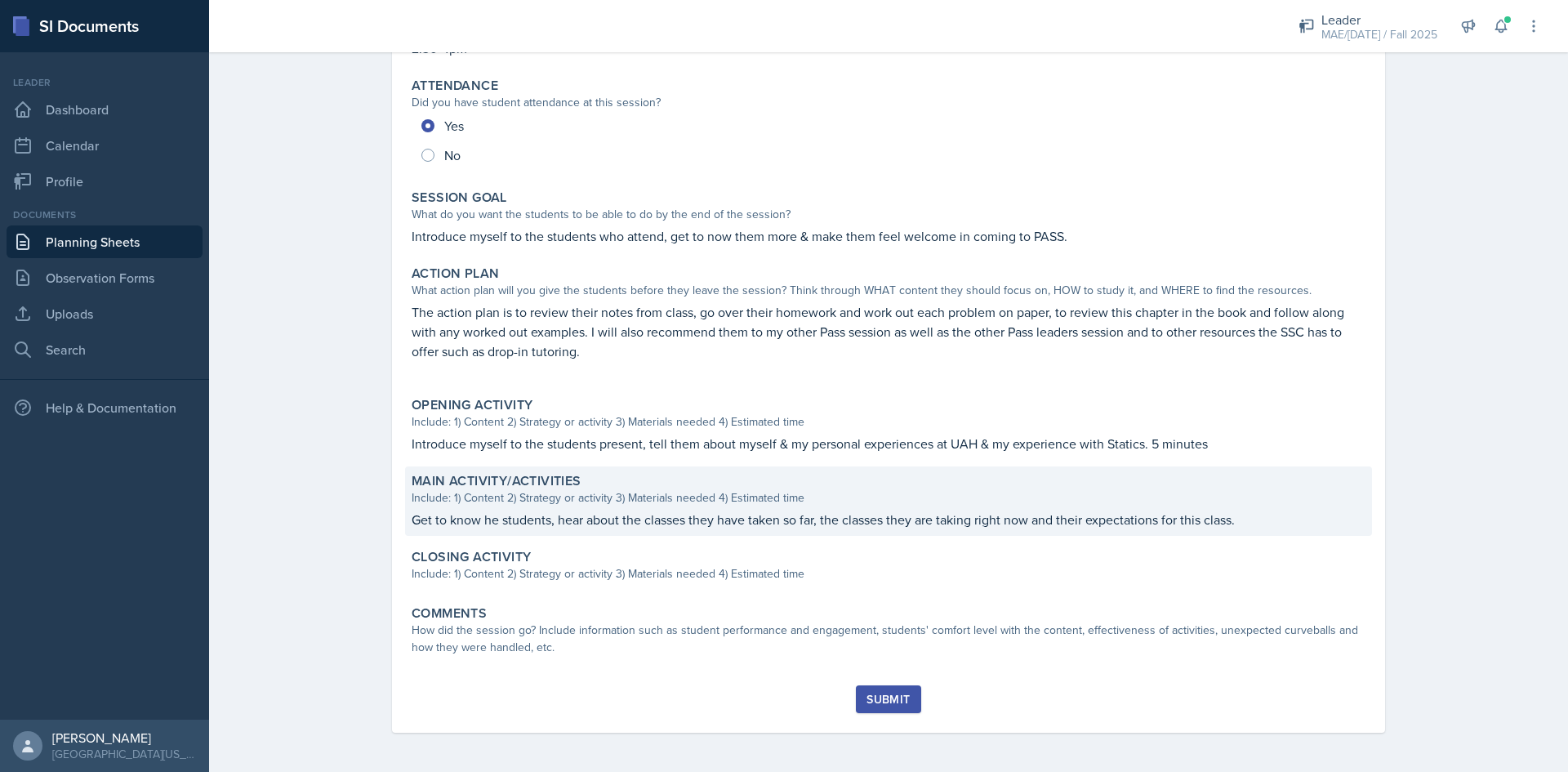
click at [501, 518] on p "Get to know he students, hear about the classes they have taken so far, the cla…" at bounding box center [888, 519] width 954 height 20
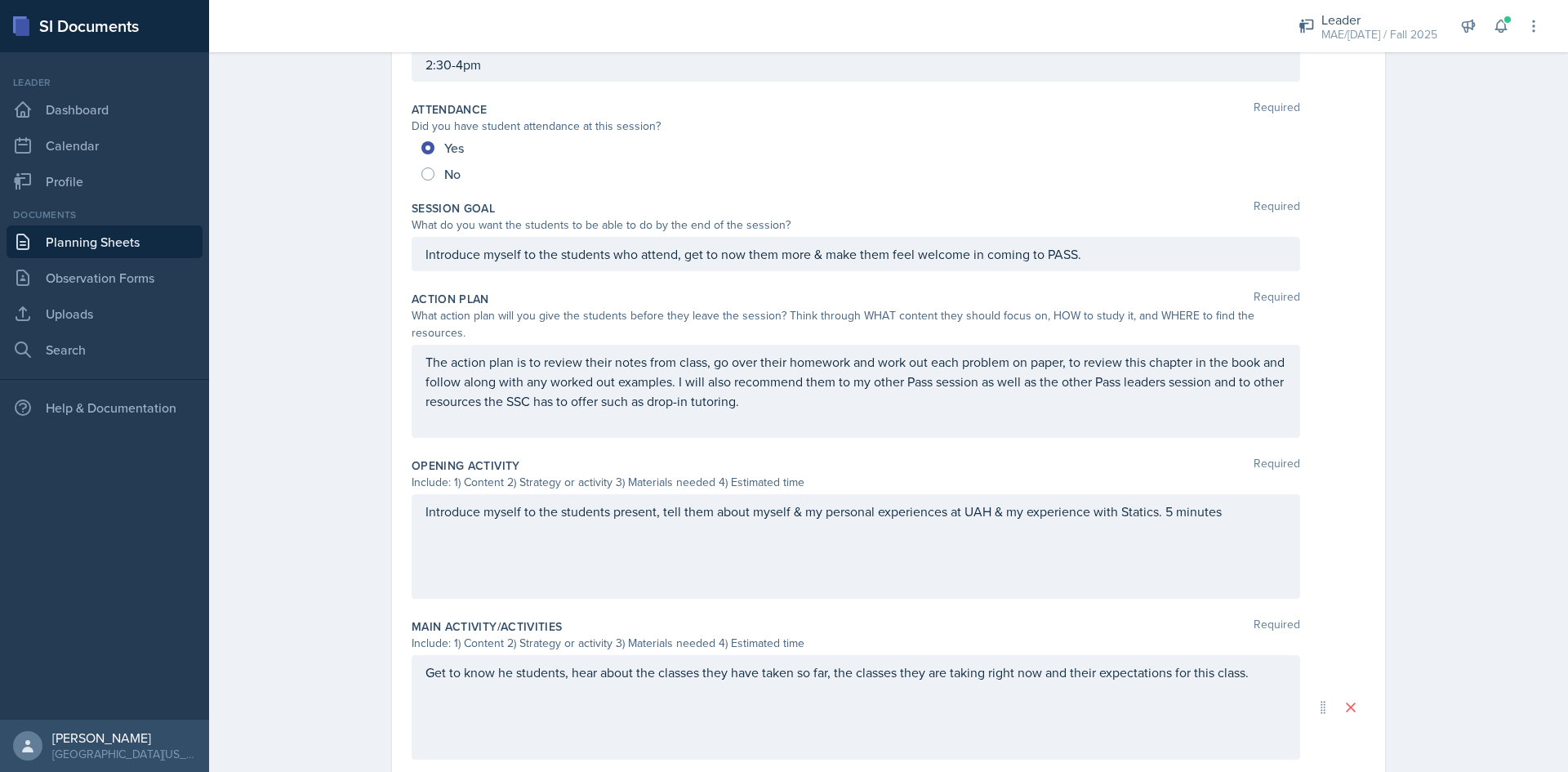
click at [504, 518] on div "Introduce myself to the students present, tell them about myself & my personal …" at bounding box center [855, 547] width 888 height 105
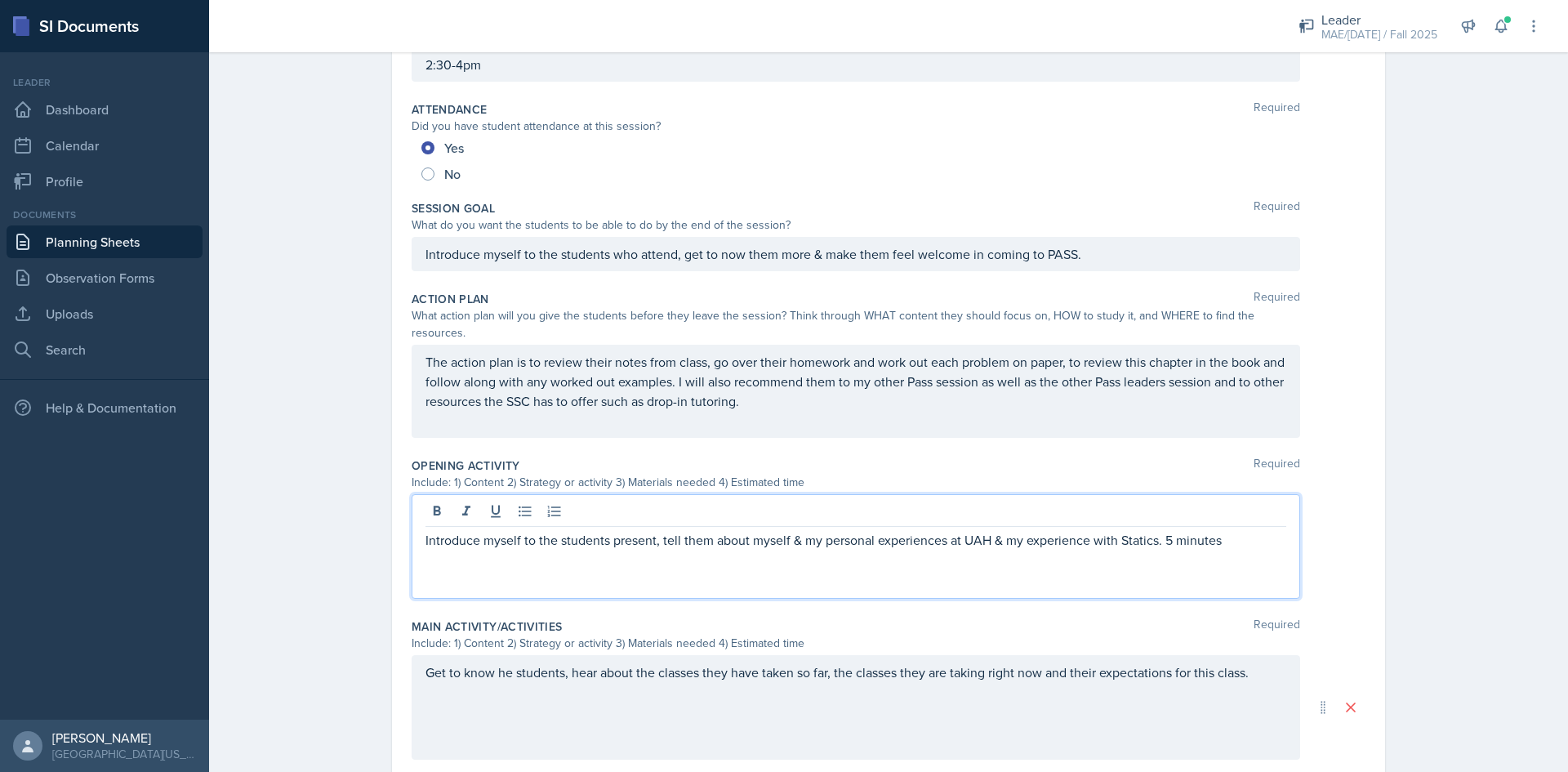
scroll to position [223, 0]
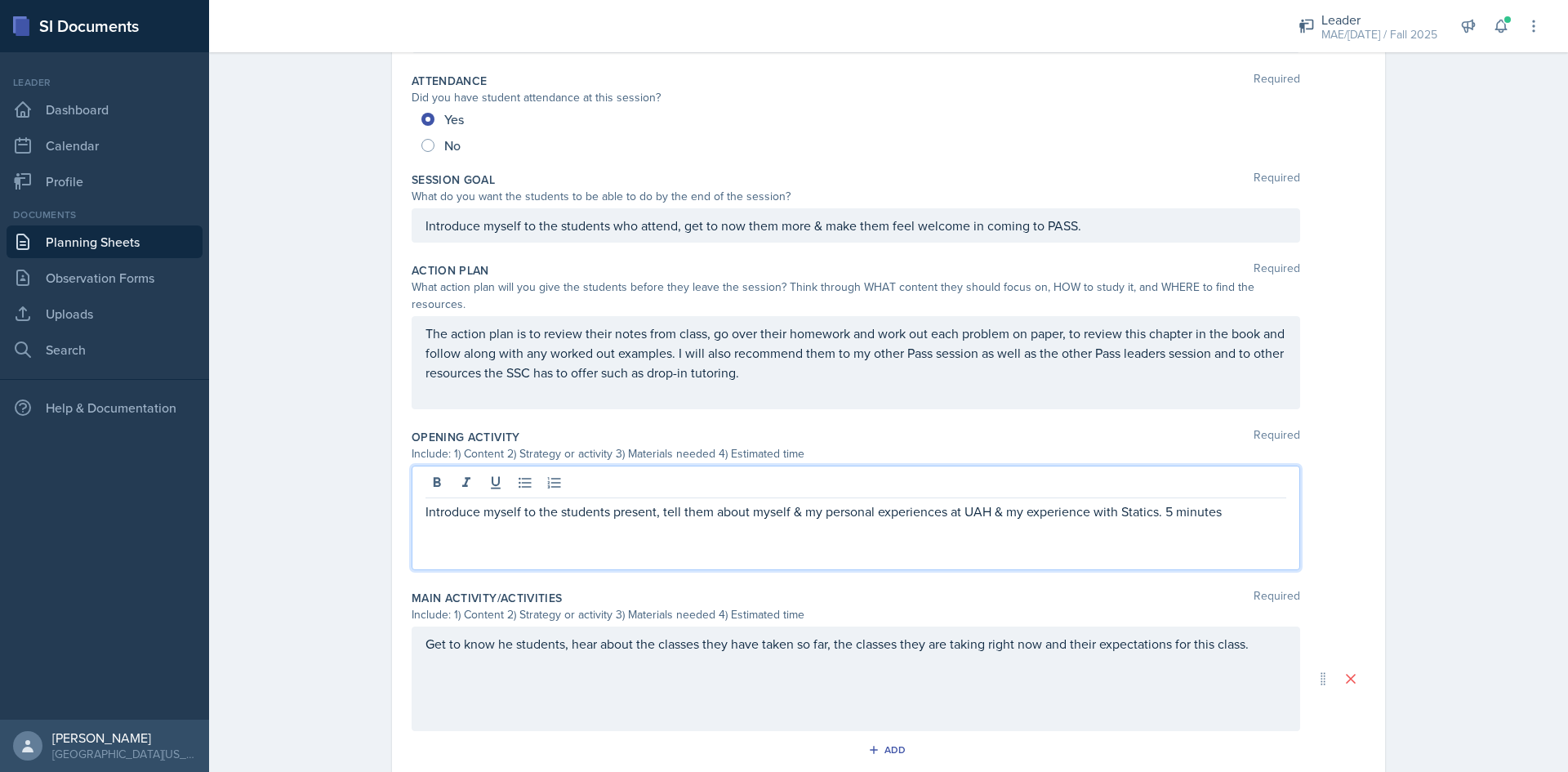
click at [1248, 501] on p "Introduce myself to the students present, tell them about myself & my personal …" at bounding box center [856, 511] width 860 height 20
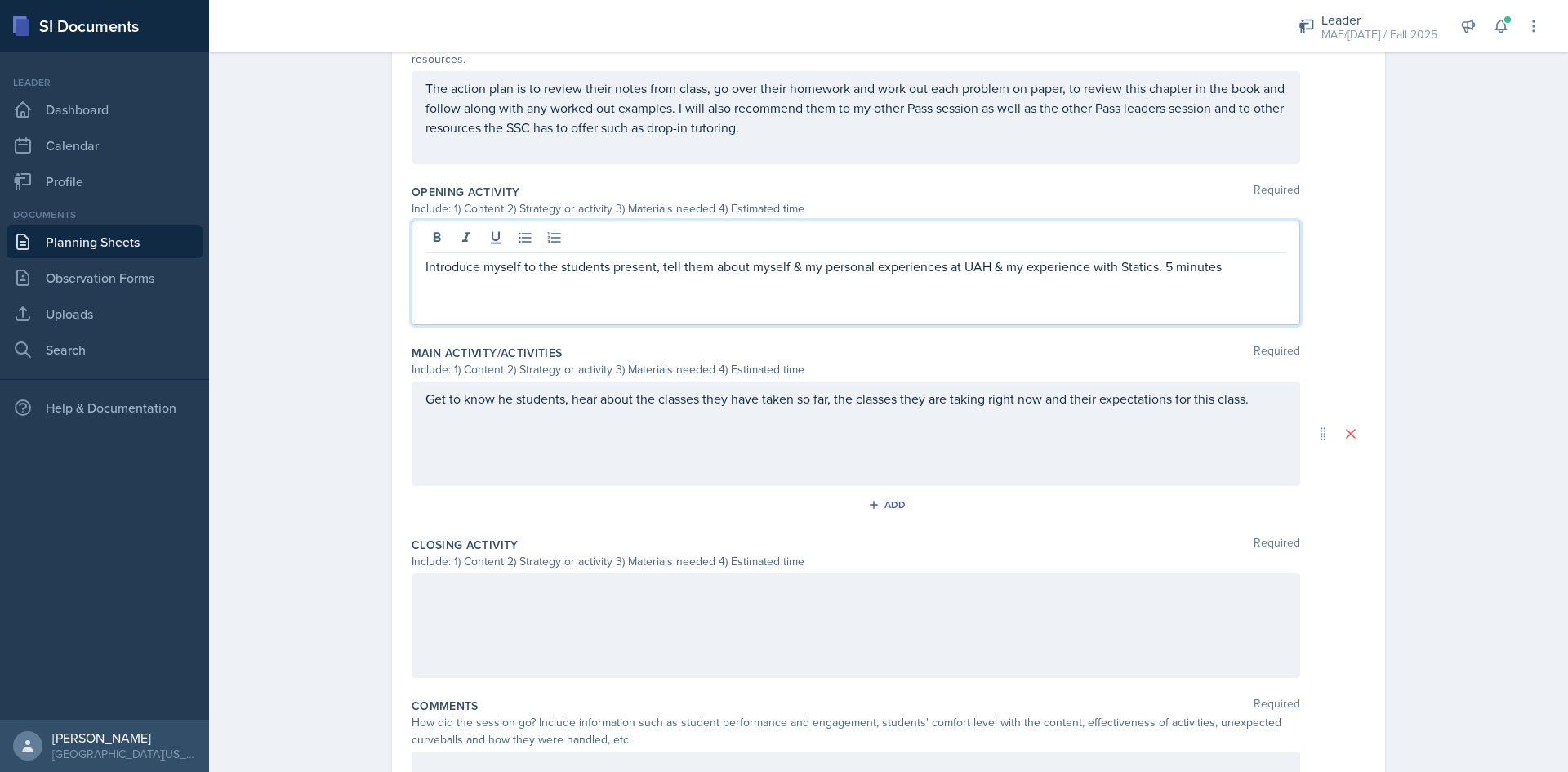
scroll to position [530, 0]
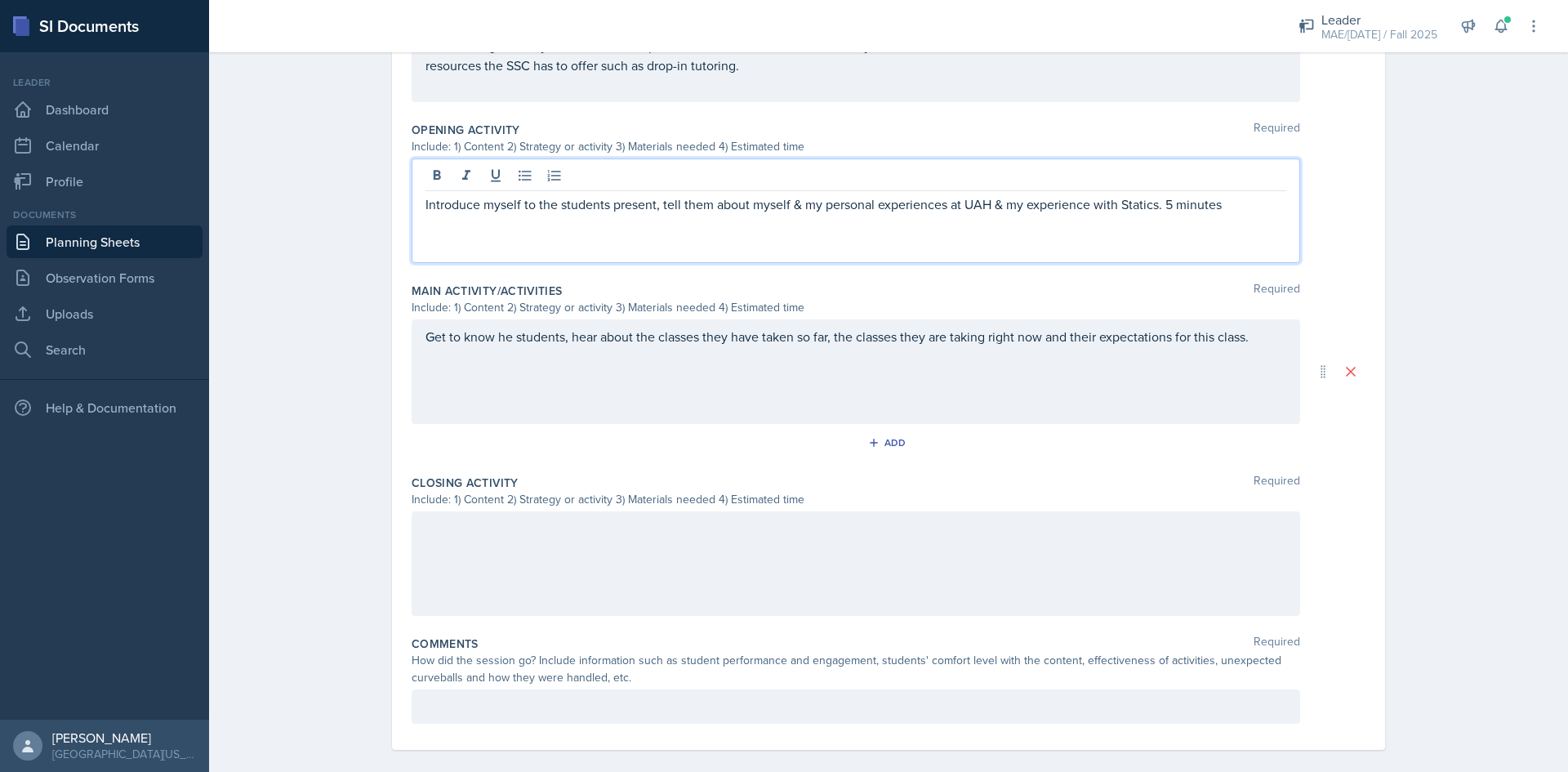
click at [1169, 195] on p "Introduce myself to the students present, tell them about myself & my personal …" at bounding box center [856, 205] width 860 height 20
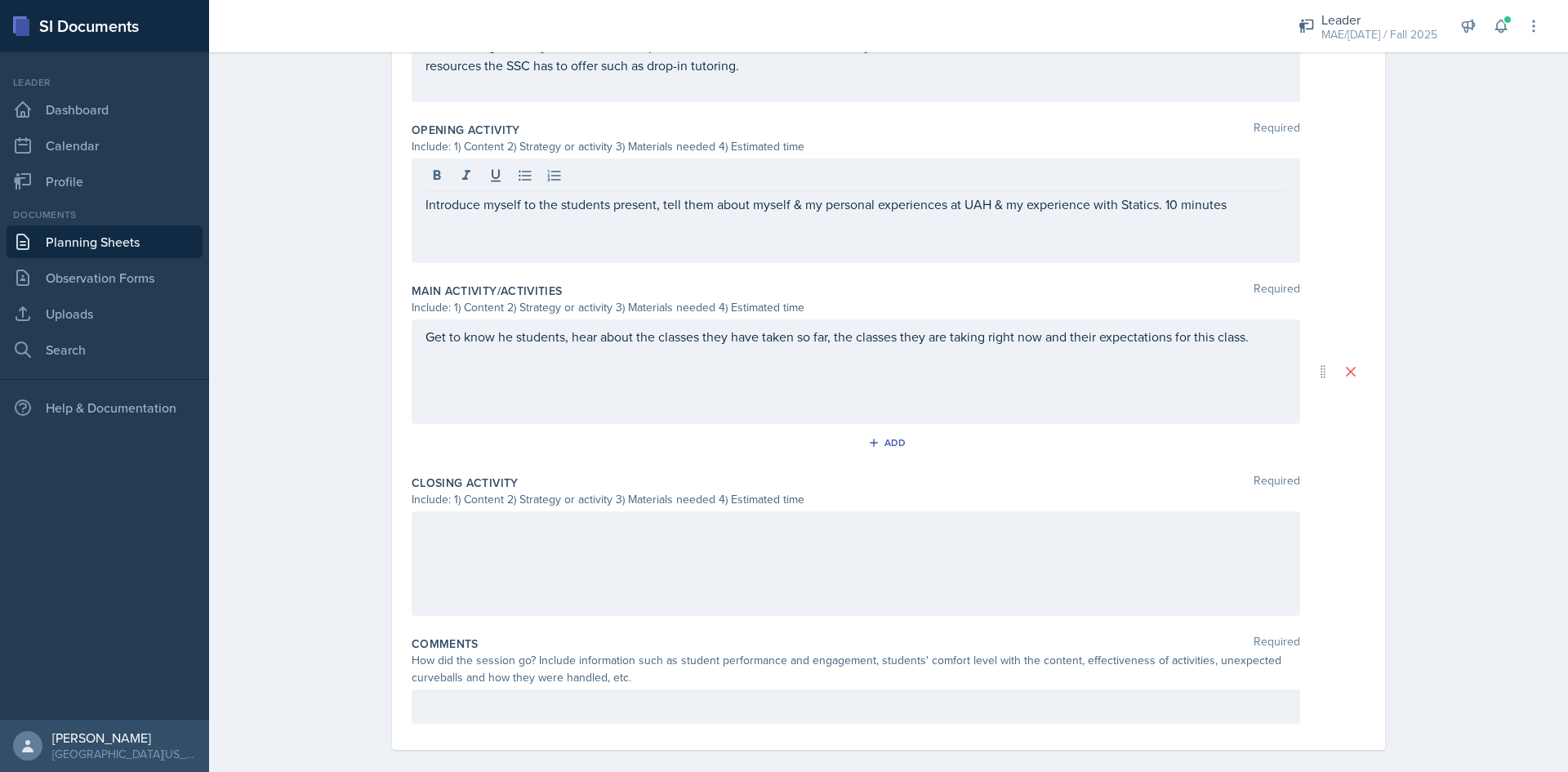
click at [895, 558] on div at bounding box center [855, 564] width 888 height 105
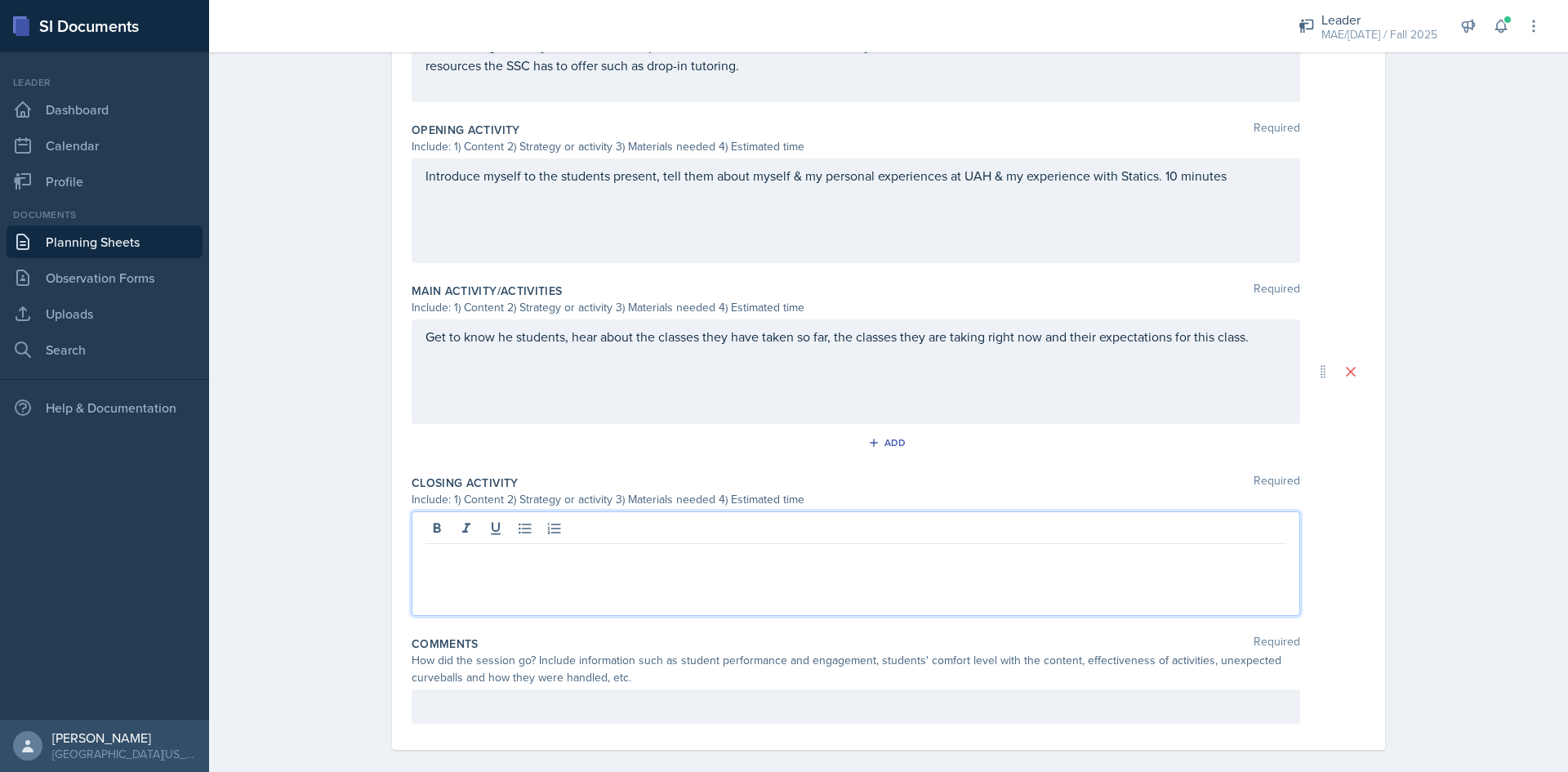
drag, startPoint x: 1249, startPoint y: 325, endPoint x: 1257, endPoint y: 331, distance: 10.0
click at [1250, 325] on div "Get to know he students, hear about the classes they have taken so far, the cla…" at bounding box center [855, 372] width 888 height 105
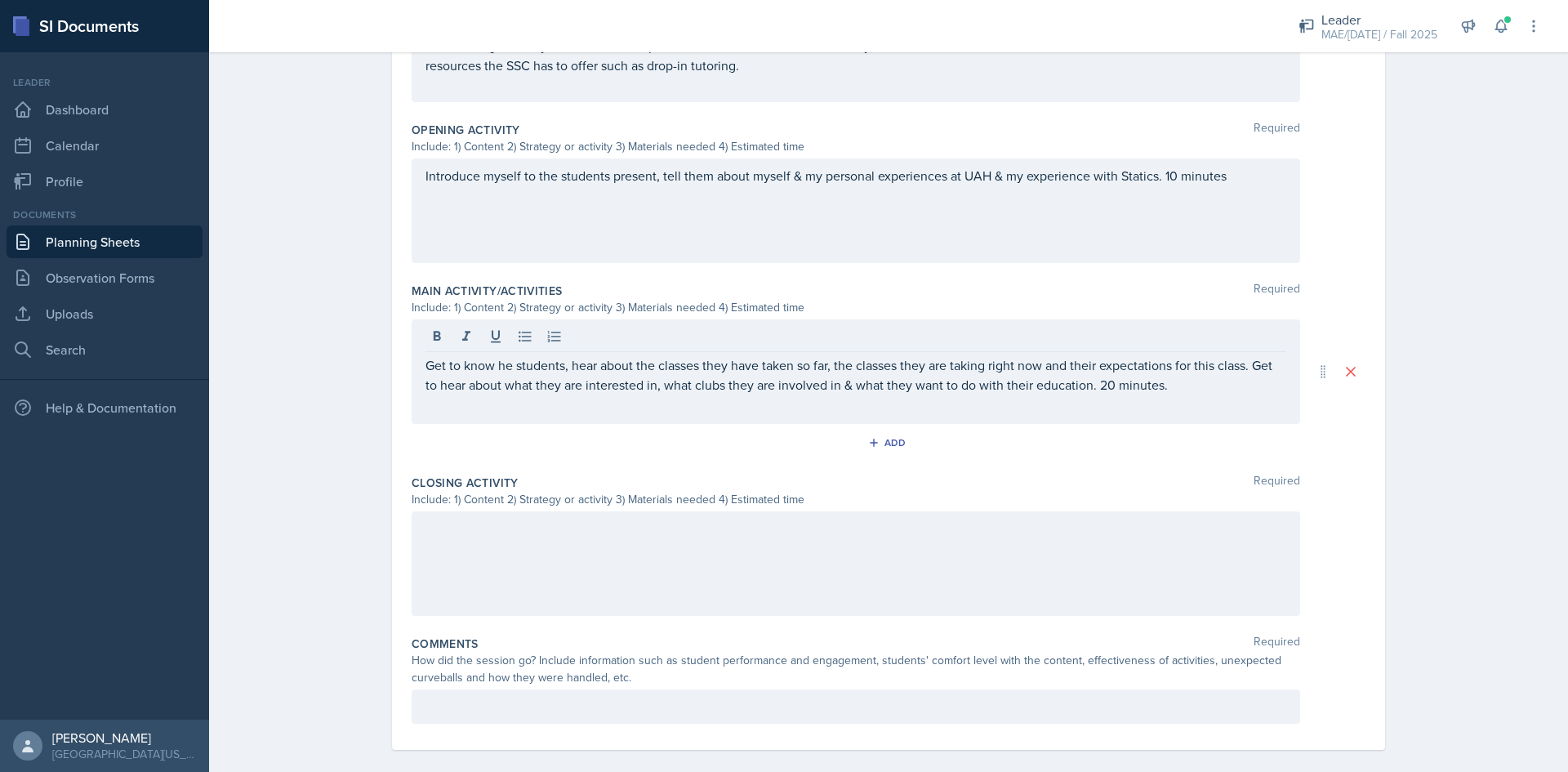
click at [417, 689] on div at bounding box center [855, 706] width 888 height 34
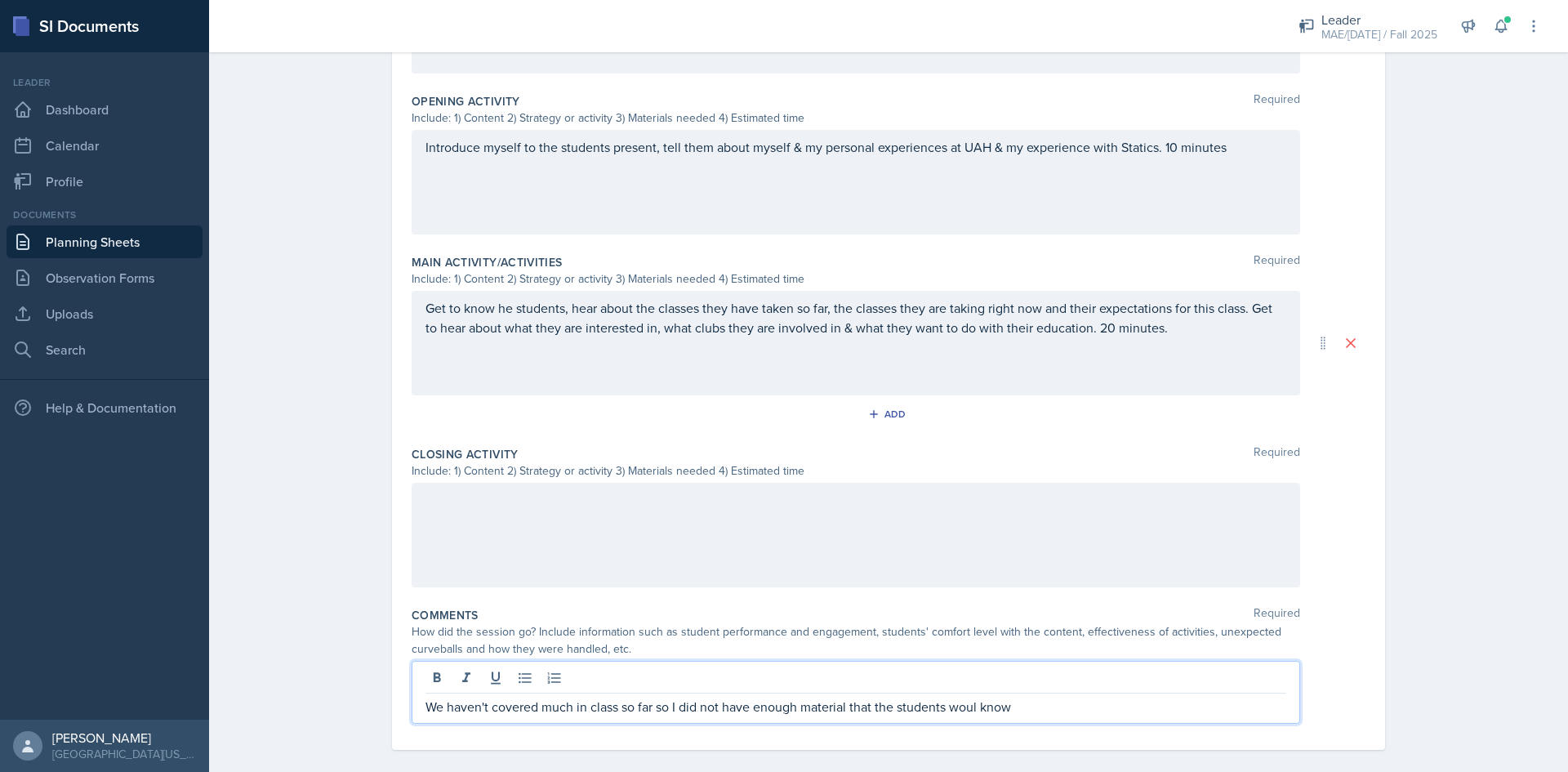
click at [974, 696] on p "We haven't covered much in class so far so I did not have enough material that …" at bounding box center [856, 706] width 860 height 20
click at [1061, 696] on p "We haven't covered much in class so far so I did not have enough material that …" at bounding box center [856, 706] width 860 height 20
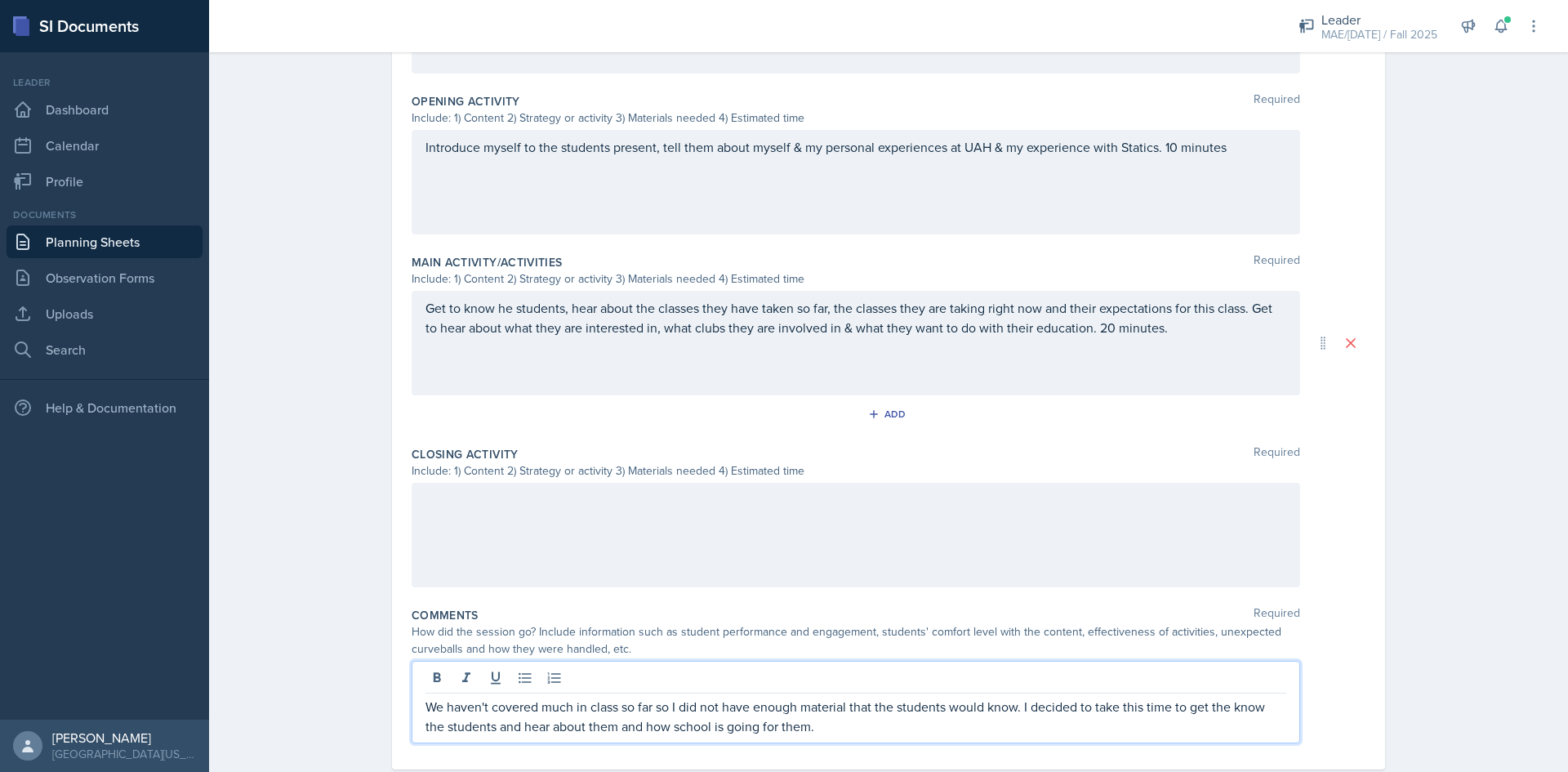
click at [559, 519] on div at bounding box center [855, 535] width 888 height 105
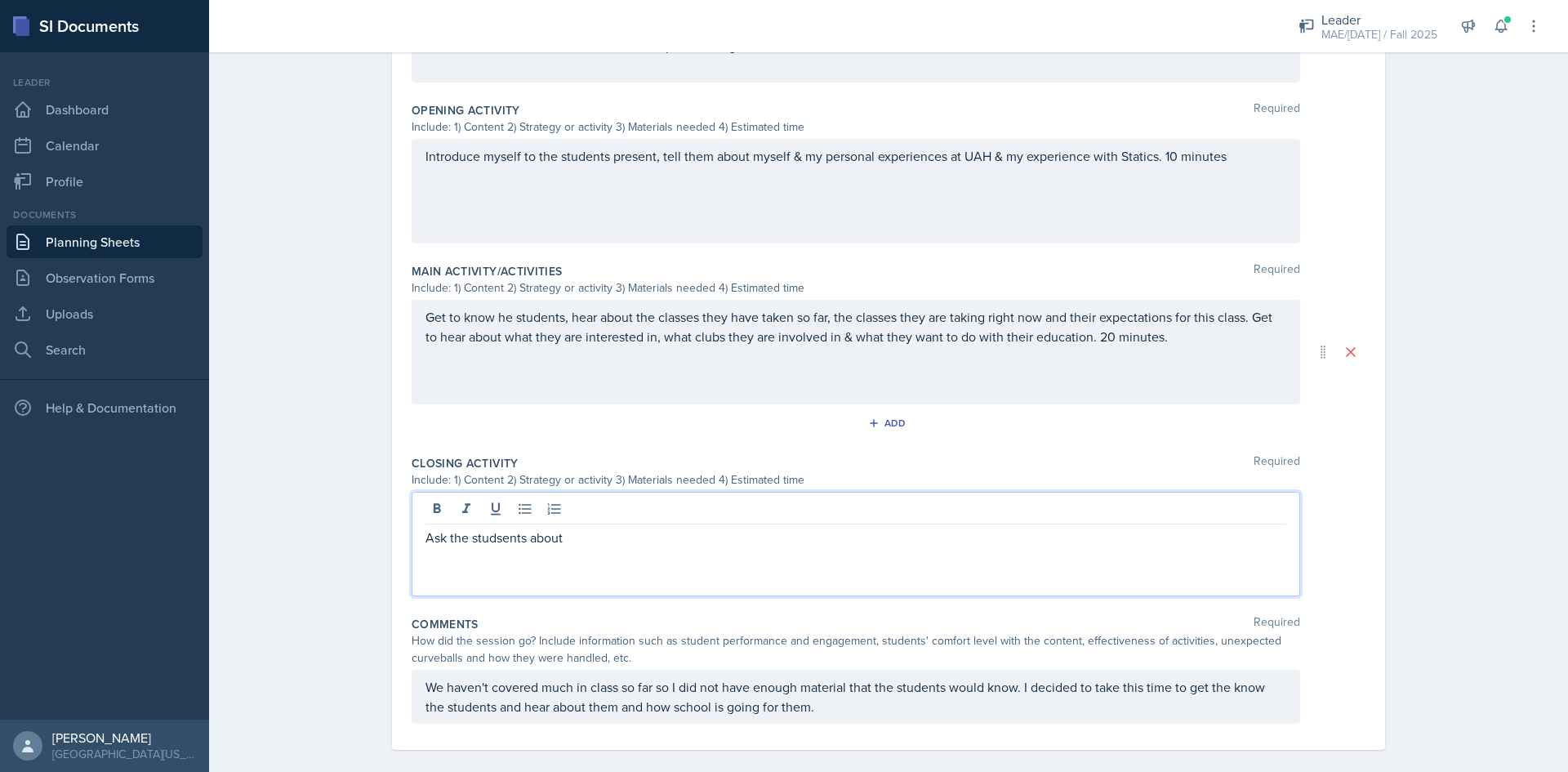
click at [495, 528] on p "Ask the studsents about" at bounding box center [856, 538] width 860 height 20
click at [571, 528] on p "Ask the students about" at bounding box center [856, 538] width 860 height 20
click at [1056, 528] on p "Ask the students about their previous experiences with PASS to find ways to bes…" at bounding box center [856, 538] width 860 height 20
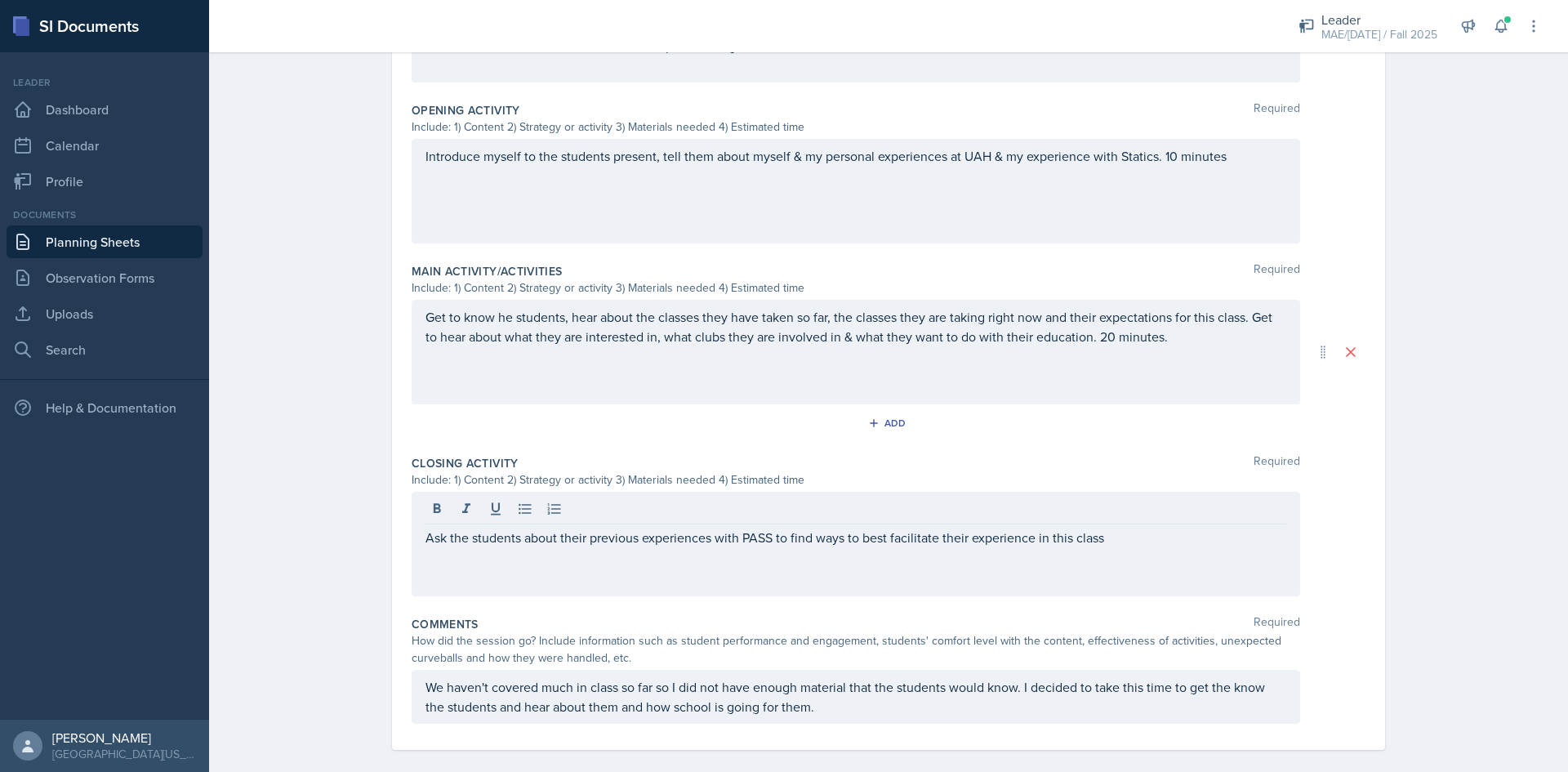
click at [1170, 532] on div "Ask the students about their previous experiences with PASS to find ways to bes…" at bounding box center [855, 544] width 888 height 105
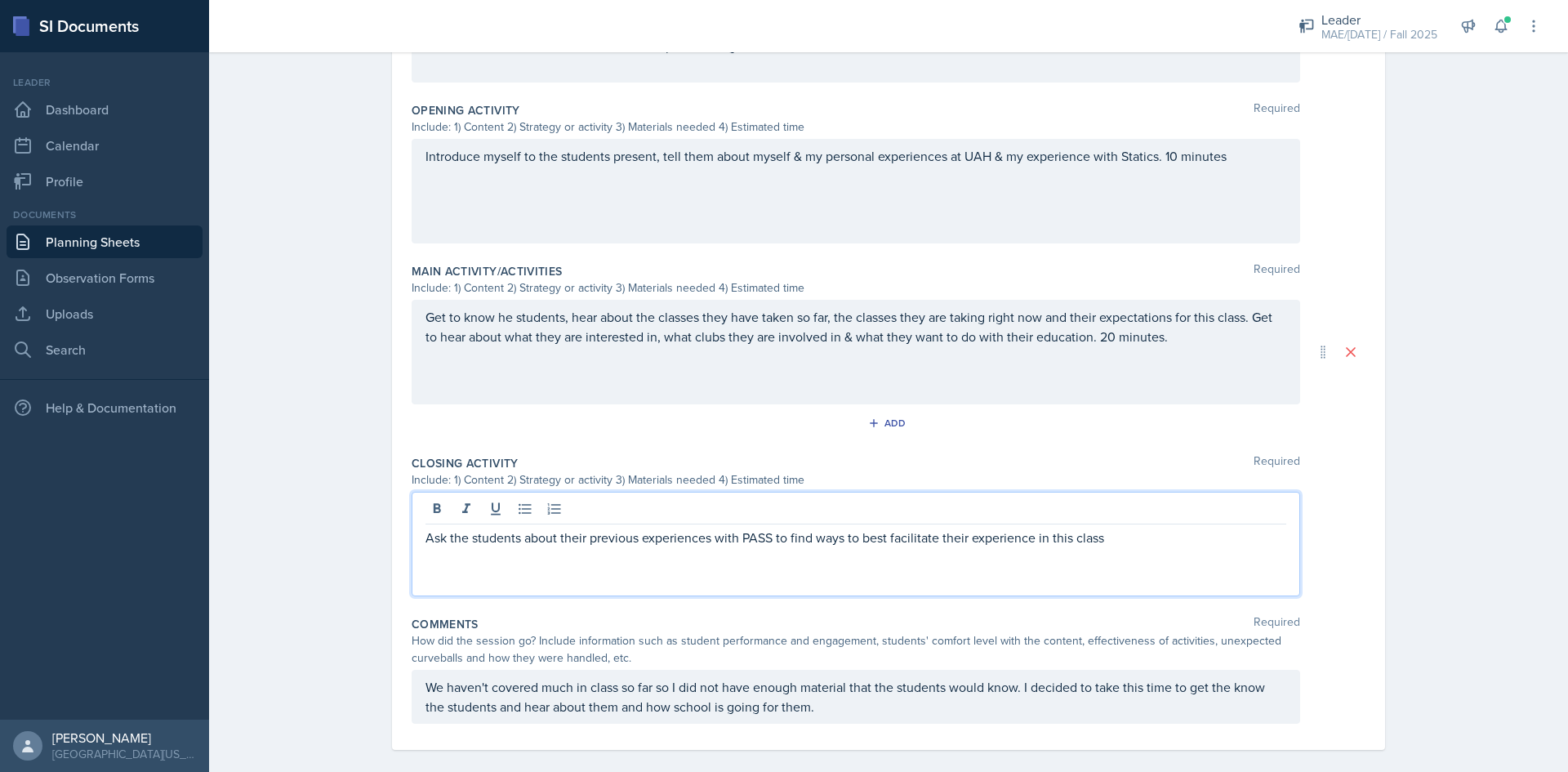
click at [1156, 528] on p "Ask the students about their previous experiences with PASS to find ways to bes…" at bounding box center [856, 538] width 860 height 20
